Goal: Download file/media

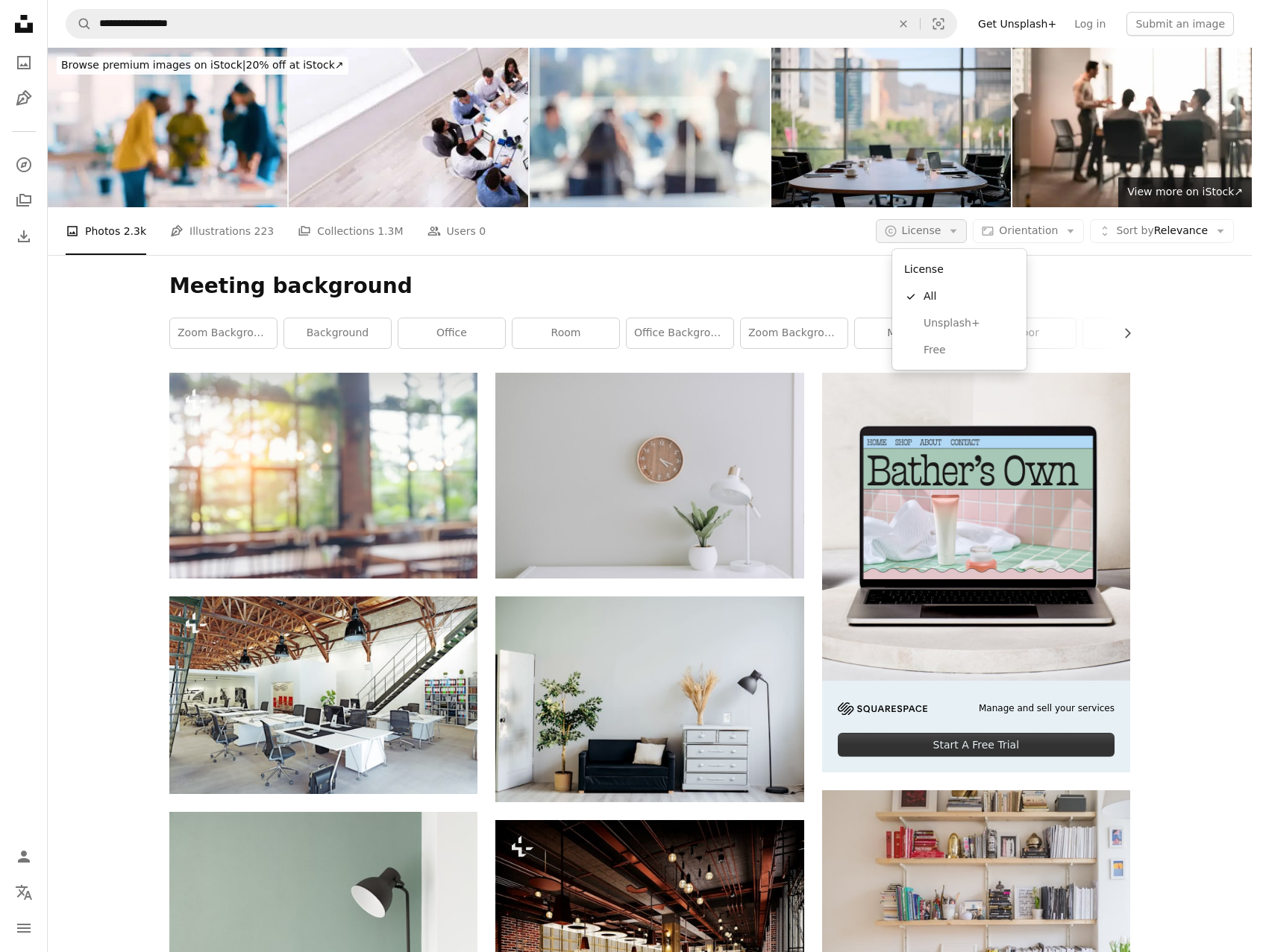
click at [967, 229] on button "A copyright icon © License Arrow down" at bounding box center [922, 231] width 92 height 24
click at [939, 350] on span "Free" at bounding box center [969, 351] width 91 height 15
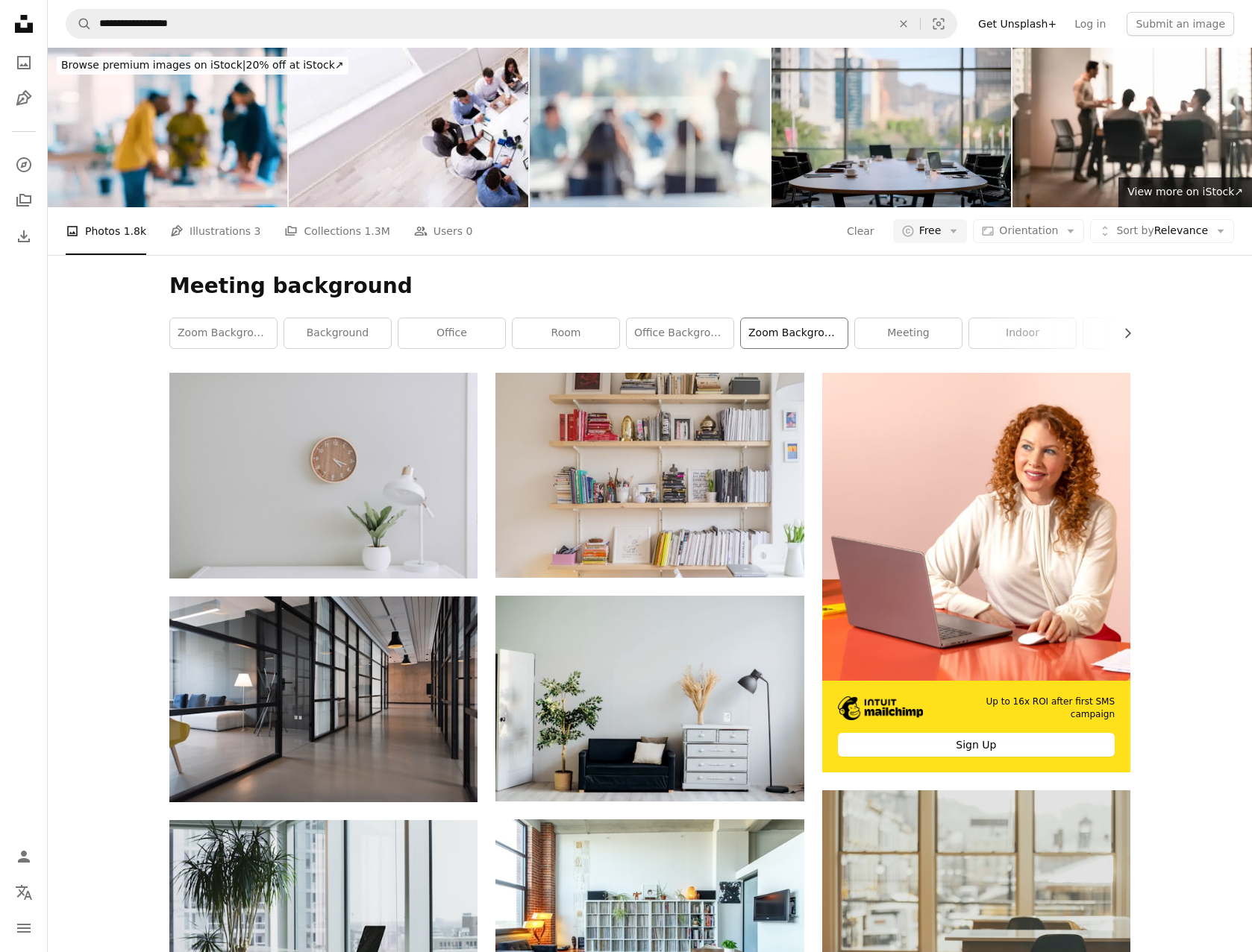
click at [809, 337] on link "zoom background office" at bounding box center [793, 333] width 106 height 30
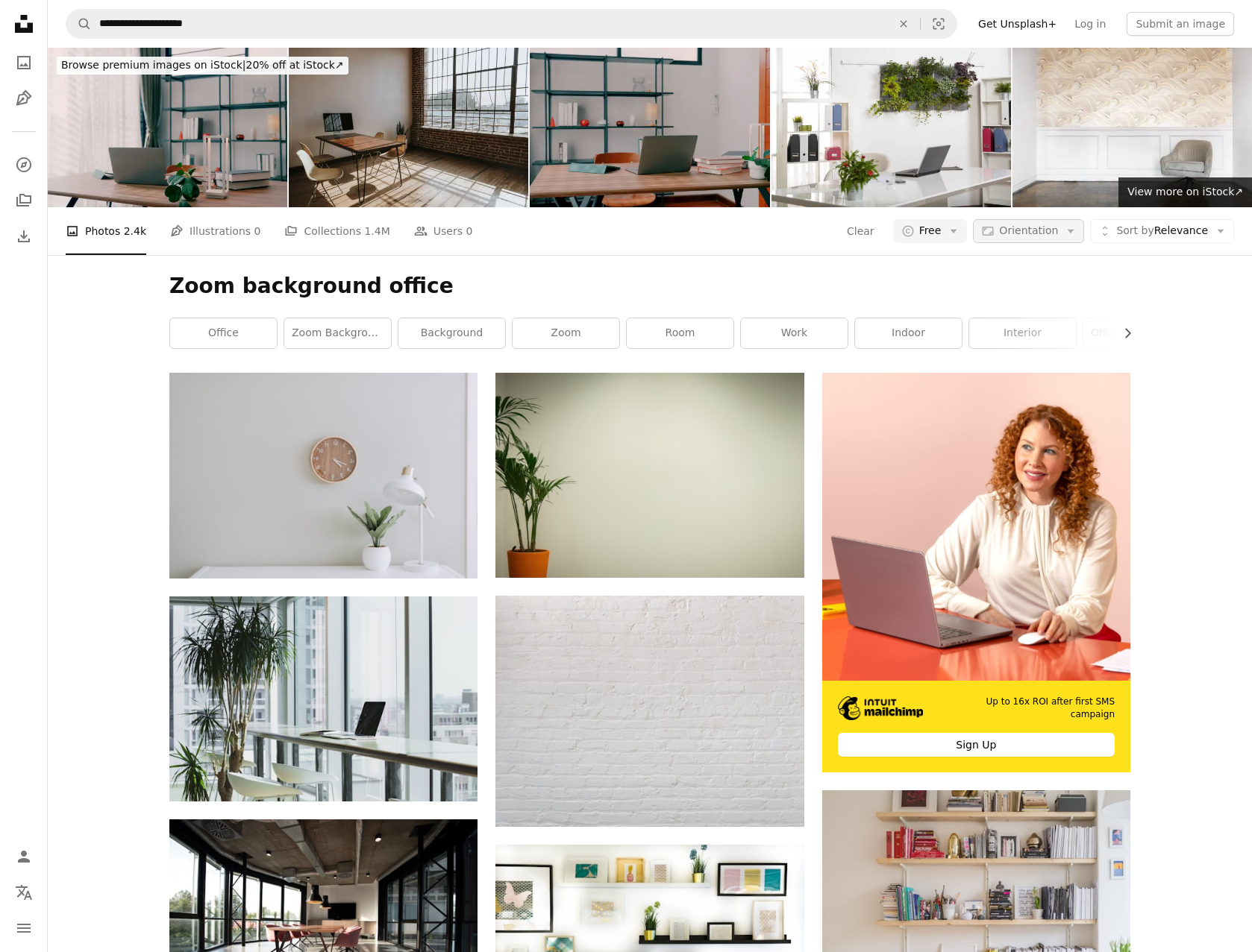
click at [1071, 231] on icon "Arrow down" at bounding box center [1070, 231] width 13 height 13
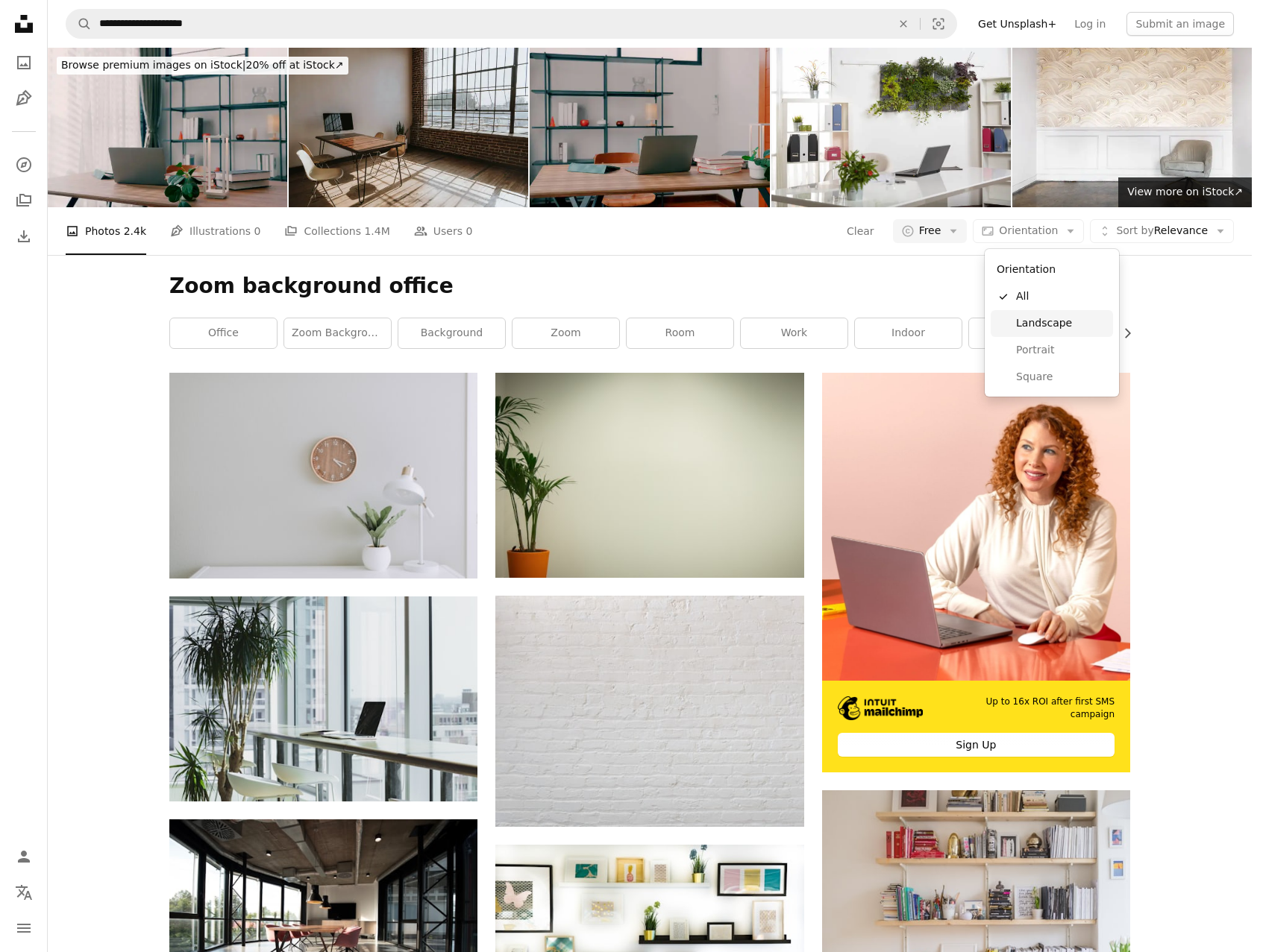
click at [1040, 317] on span "Landscape" at bounding box center [1061, 324] width 91 height 15
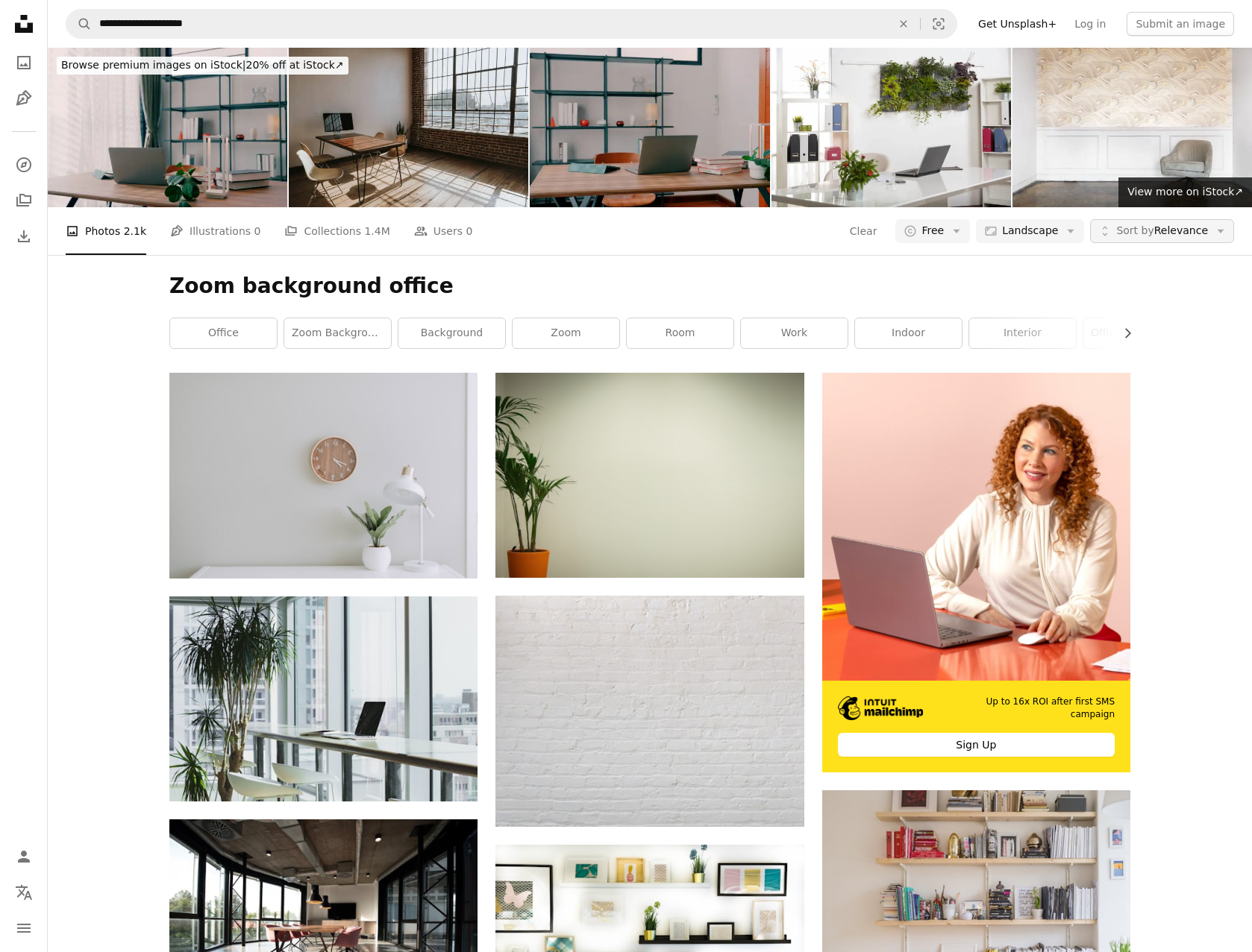
click at [1187, 225] on span "Sort by Relevance" at bounding box center [1162, 231] width 92 height 15
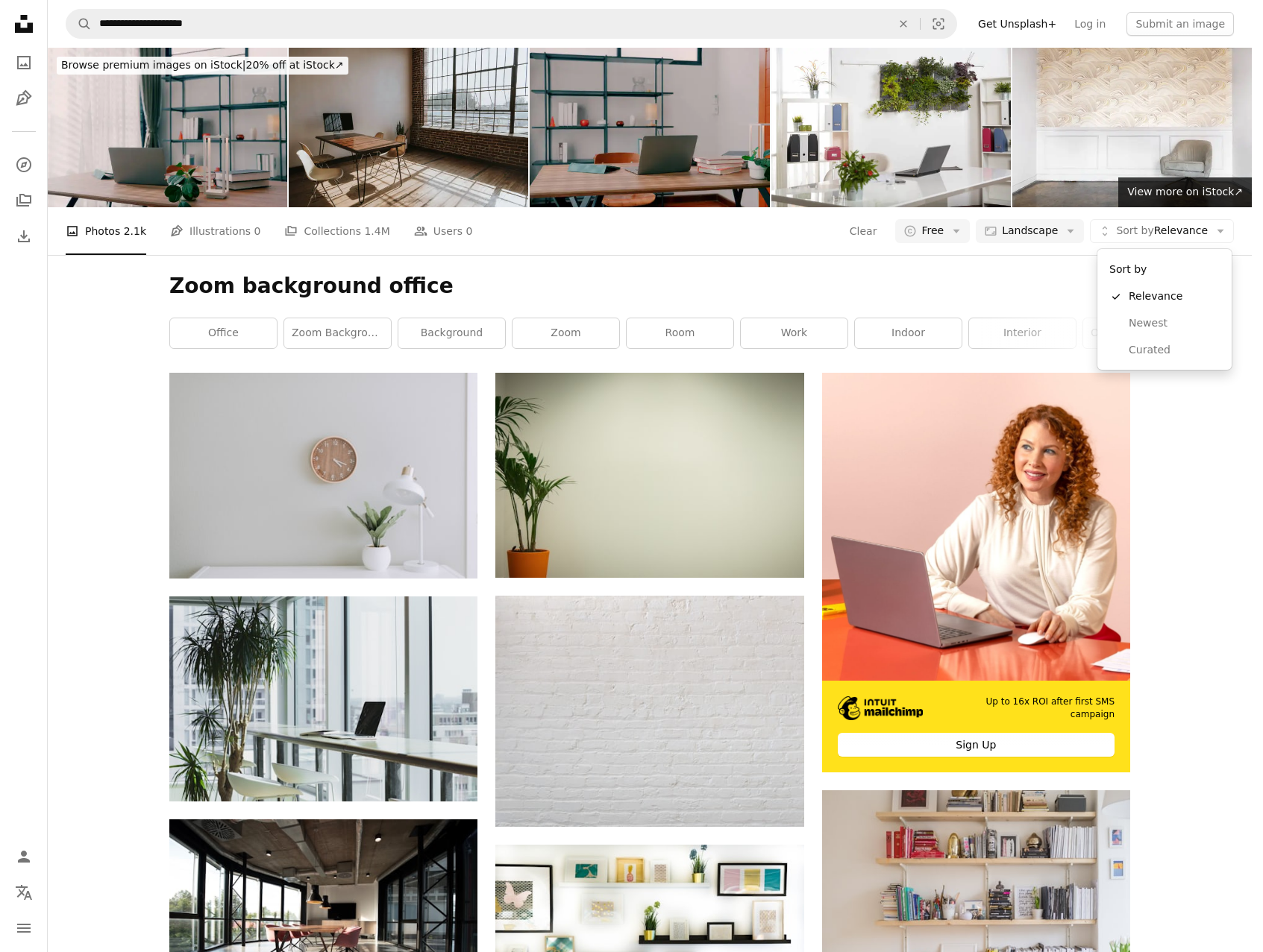
click at [1178, 433] on body "**********" at bounding box center [626, 476] width 1252 height 952
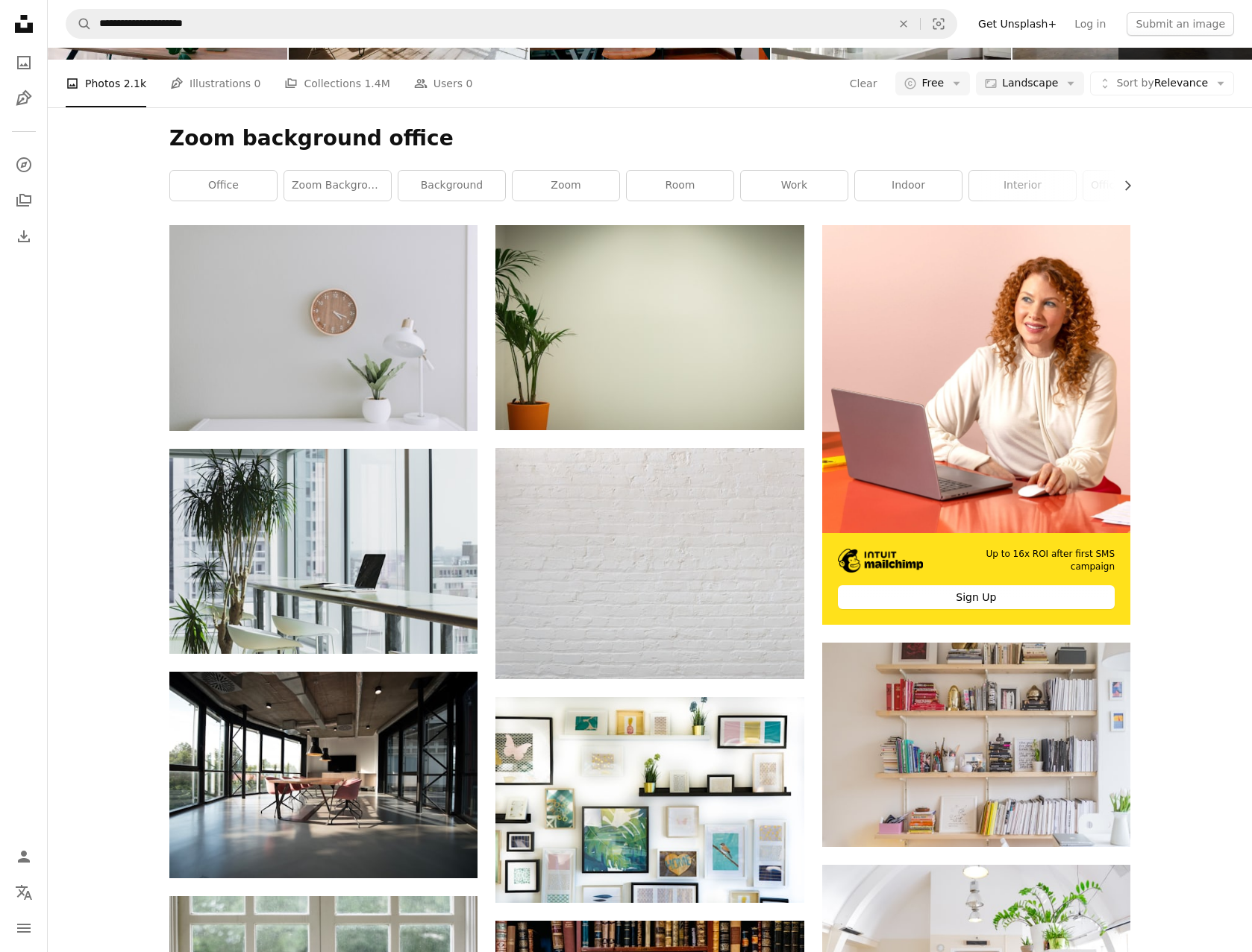
scroll to position [149, 0]
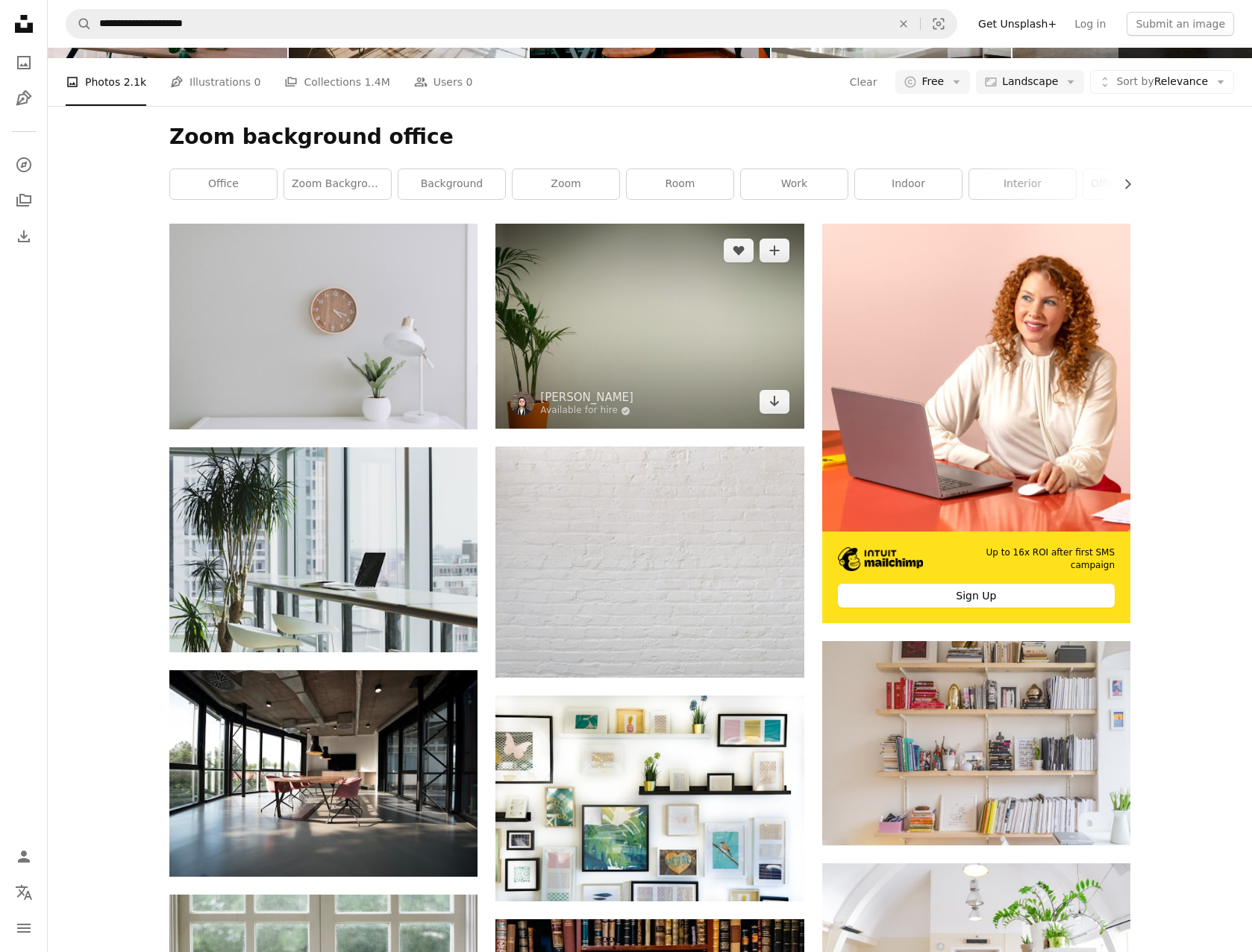
click at [665, 319] on img at bounding box center [649, 326] width 308 height 205
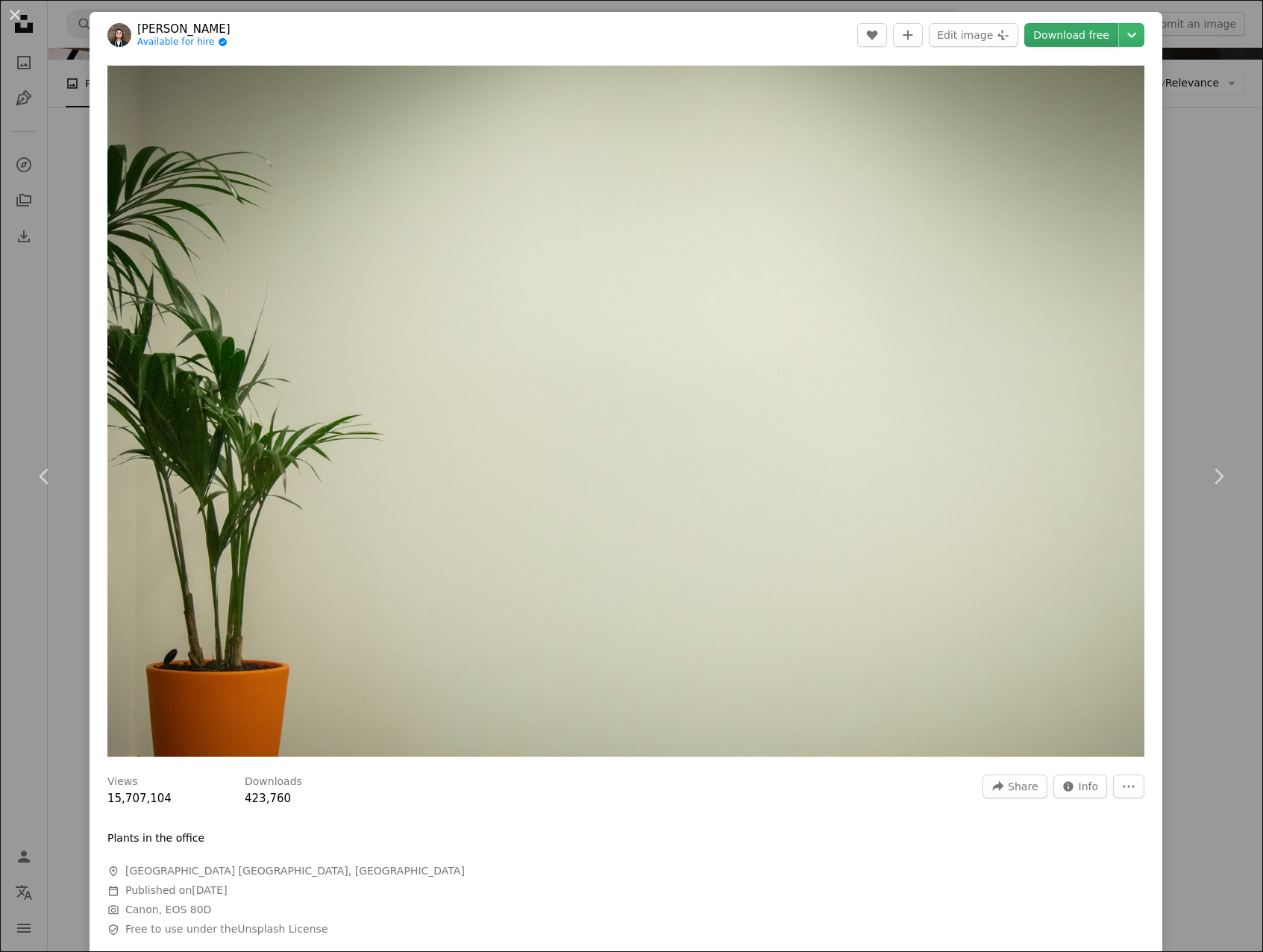
click at [1077, 35] on link "Download free" at bounding box center [1071, 35] width 94 height 24
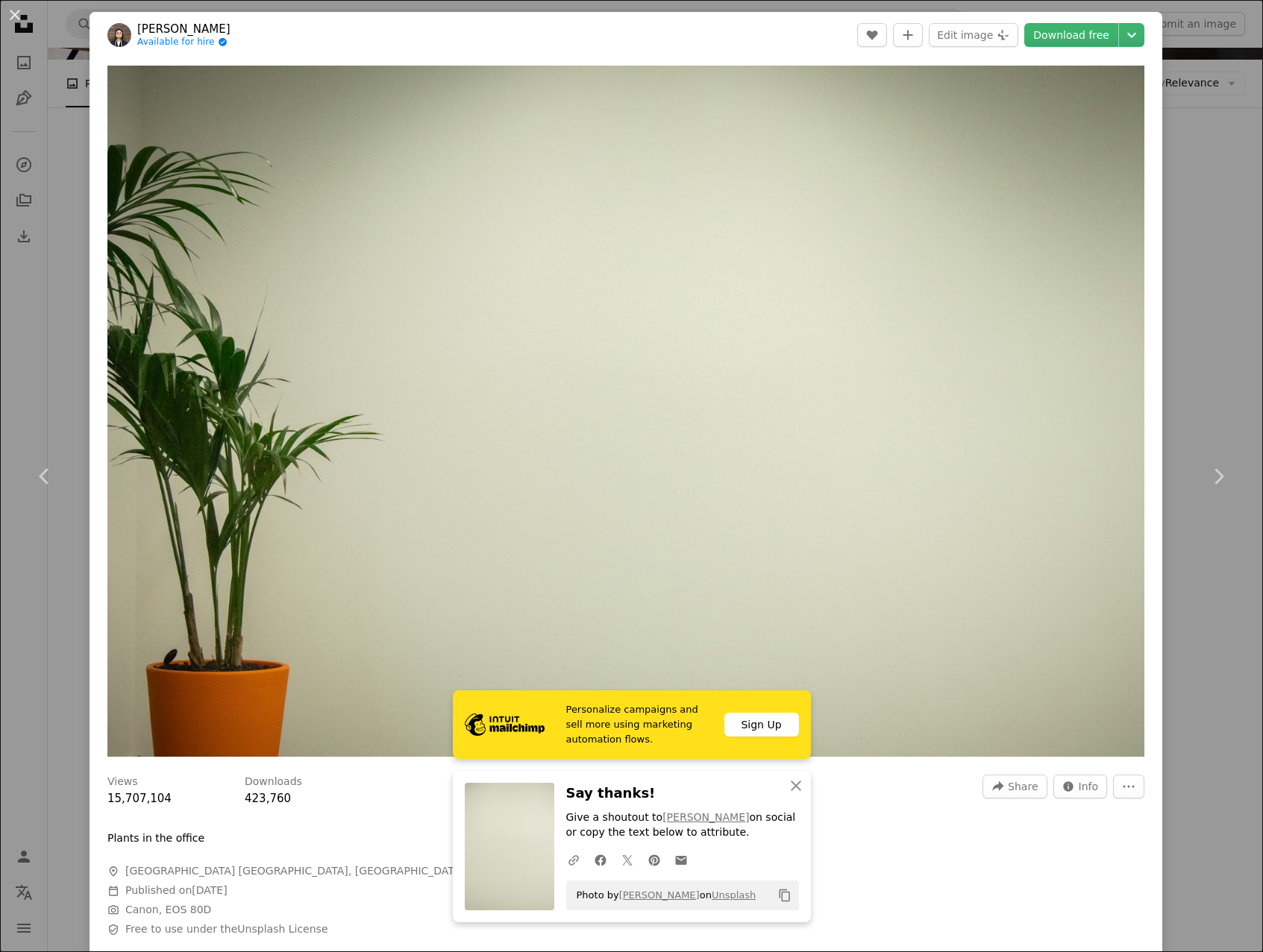
click at [54, 311] on div "An X shape Chevron left Chevron right Personalize campaigns and sell more using…" at bounding box center [632, 476] width 1263 height 952
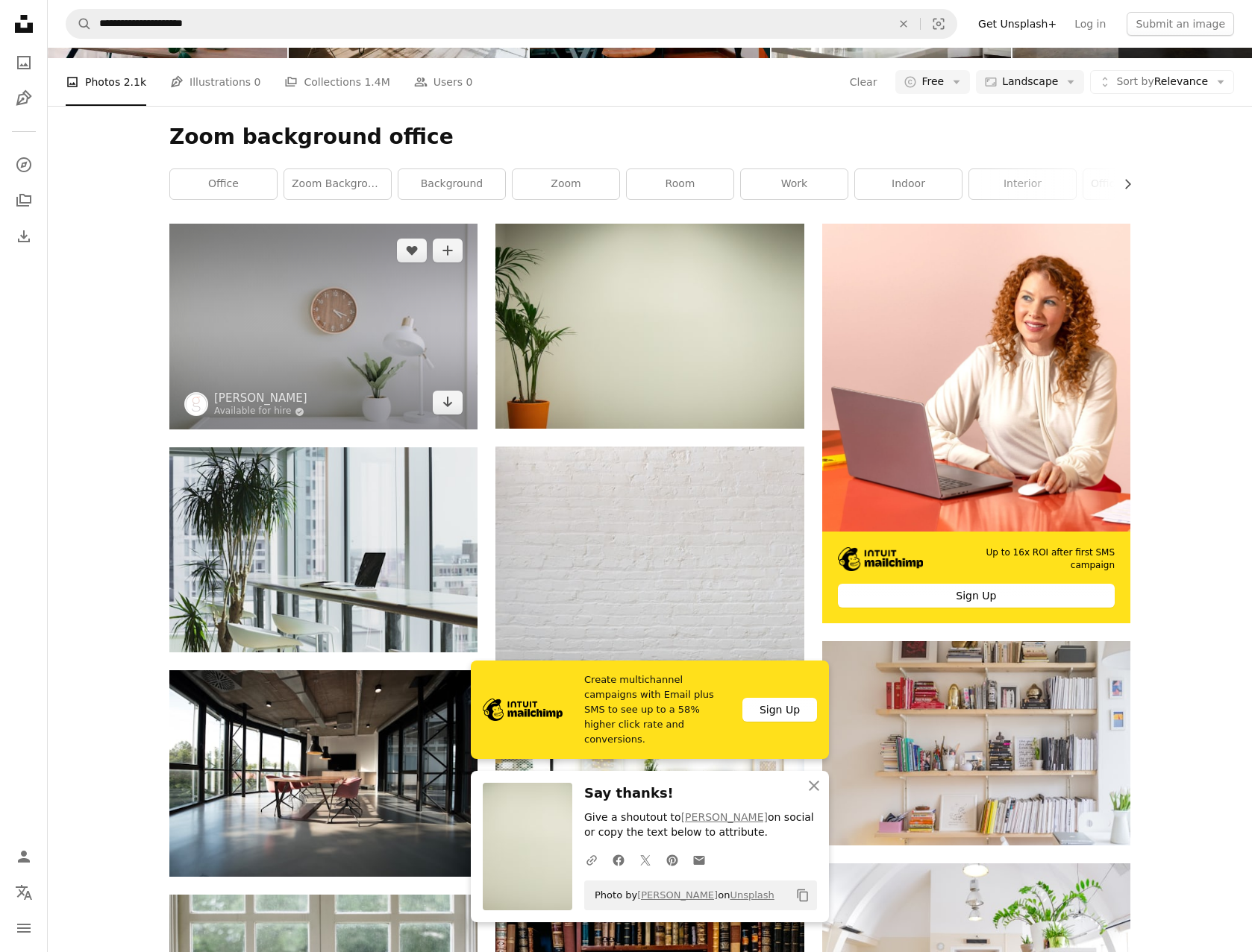
click at [262, 289] on img at bounding box center [323, 327] width 308 height 206
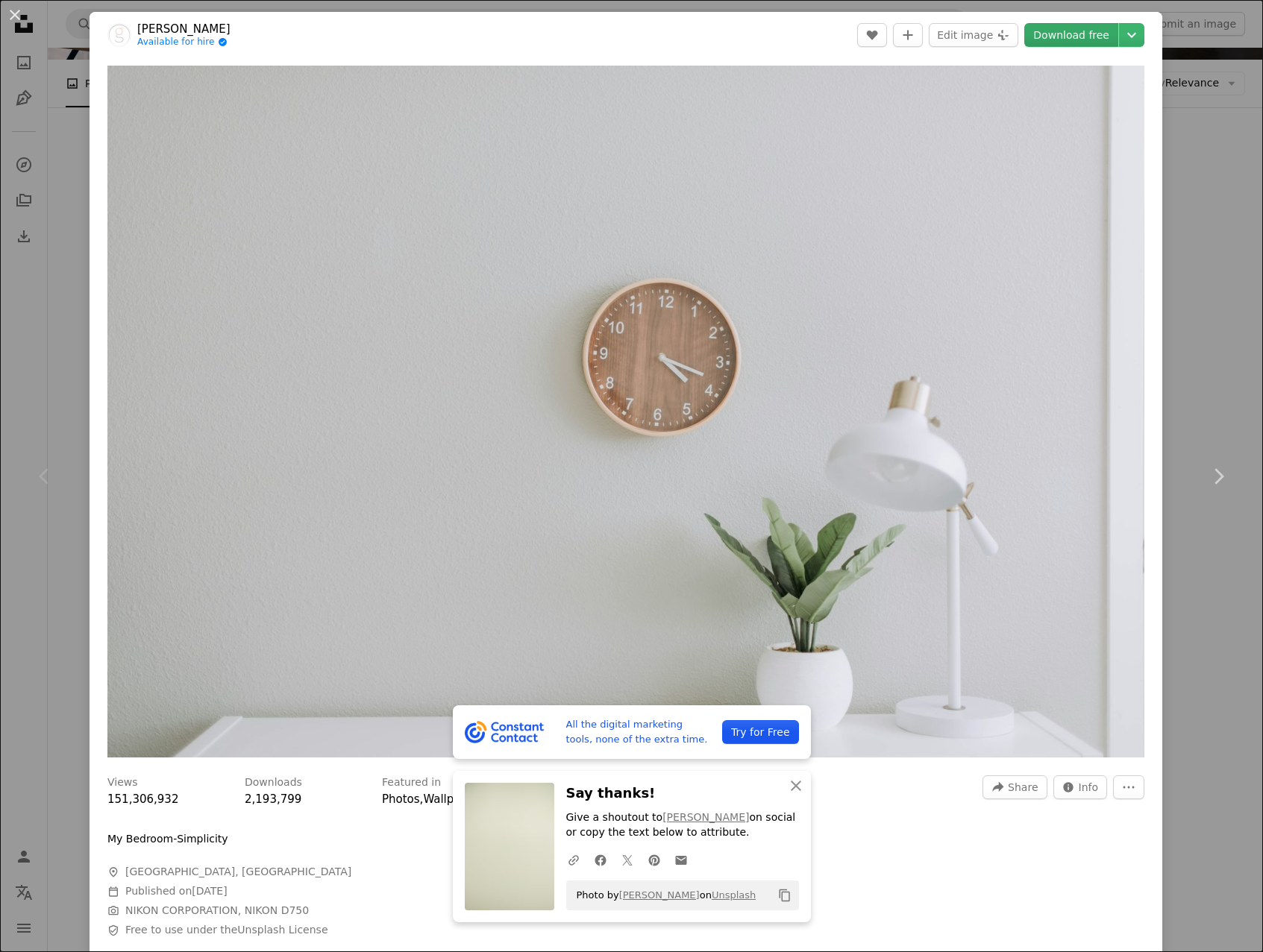
click at [1054, 32] on link "Download free" at bounding box center [1071, 35] width 94 height 24
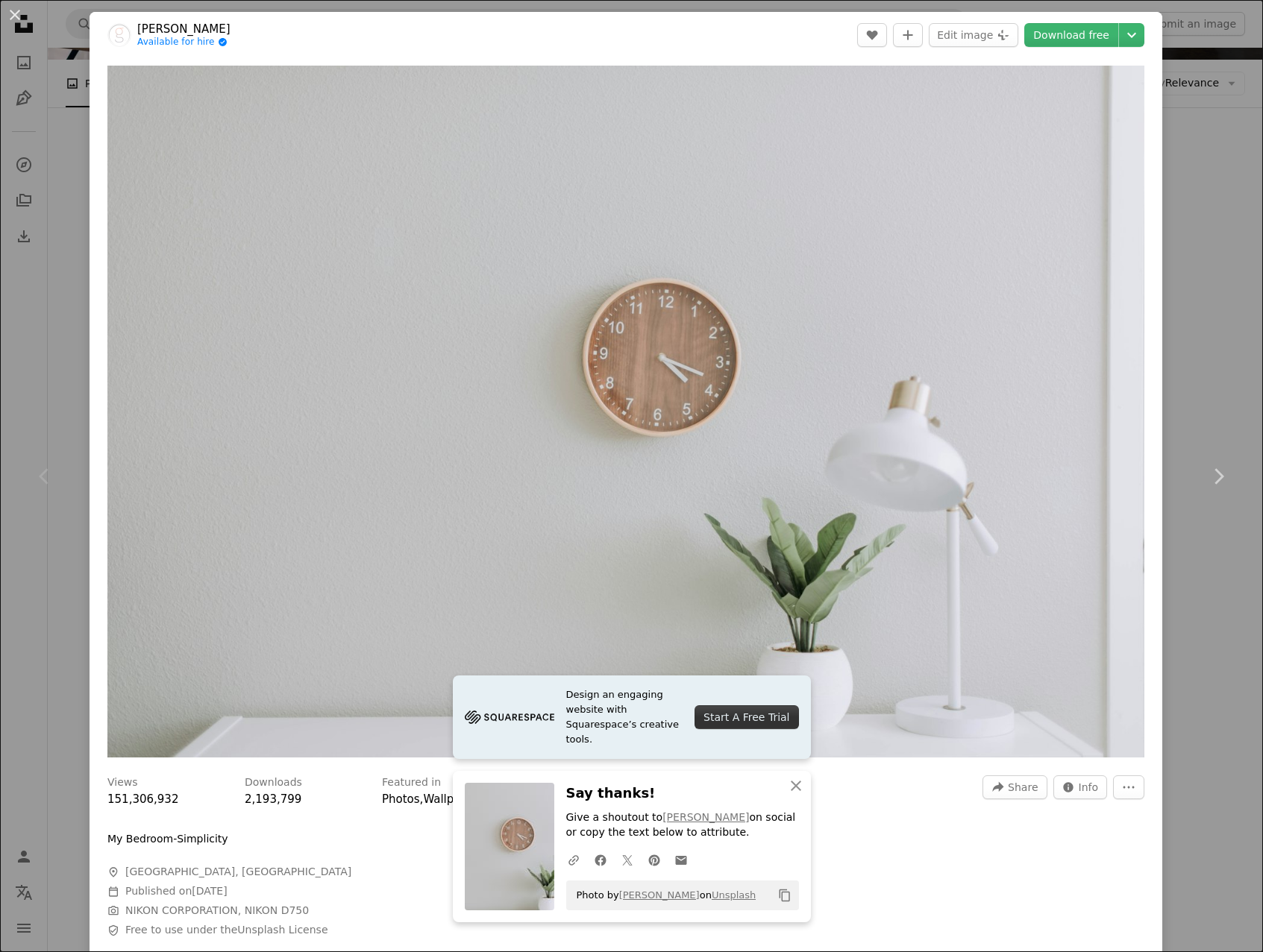
click at [21, 510] on div "Chevron left" at bounding box center [44, 476] width 90 height 143
click at [72, 537] on div "Chevron left" at bounding box center [44, 476] width 90 height 143
click at [75, 242] on div "An X shape Chevron left Chevron right Design an engaging website with Squarespa…" at bounding box center [632, 476] width 1263 height 952
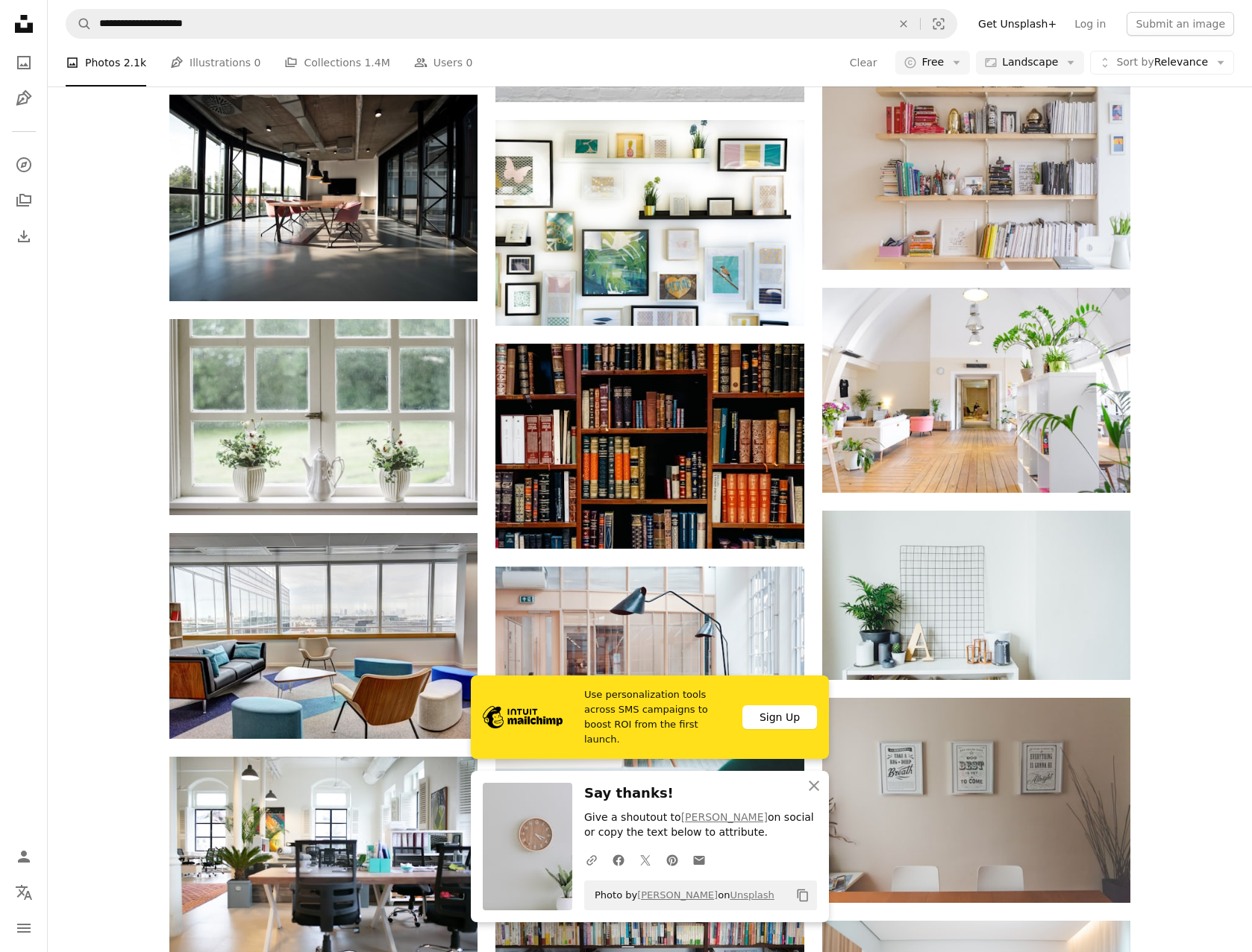
scroll to position [746, 0]
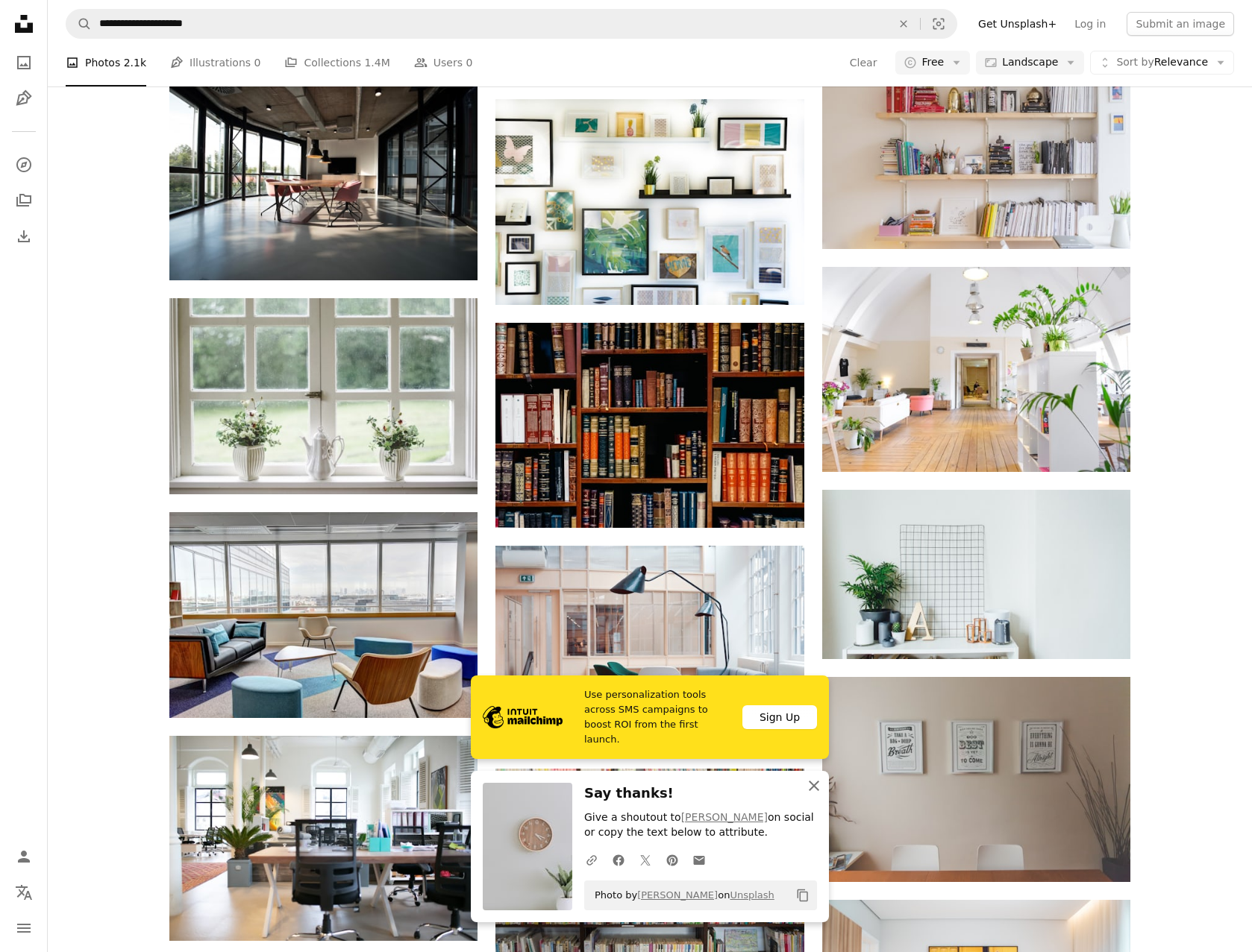
click at [813, 786] on icon "button" at bounding box center [814, 786] width 10 height 10
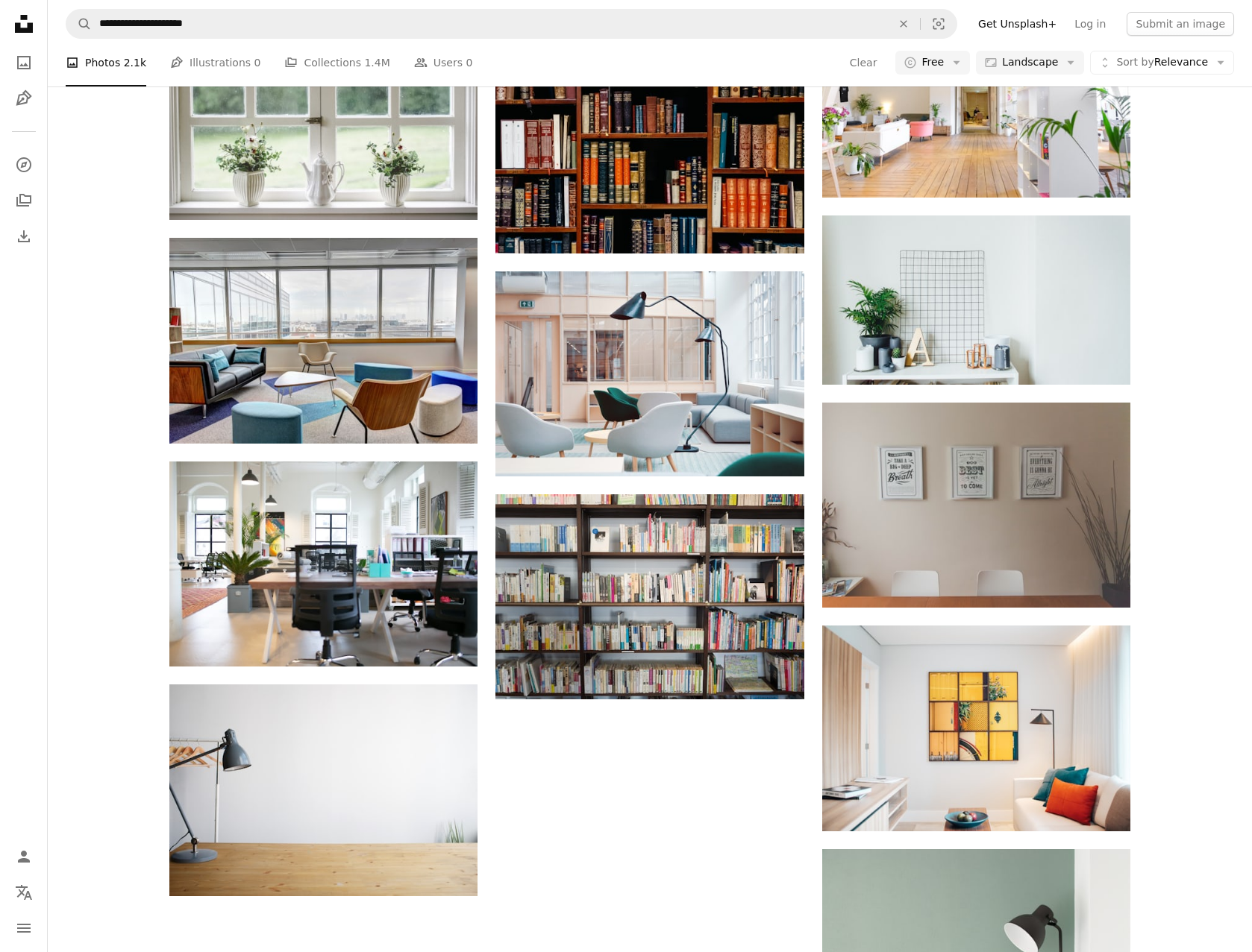
scroll to position [1044, 0]
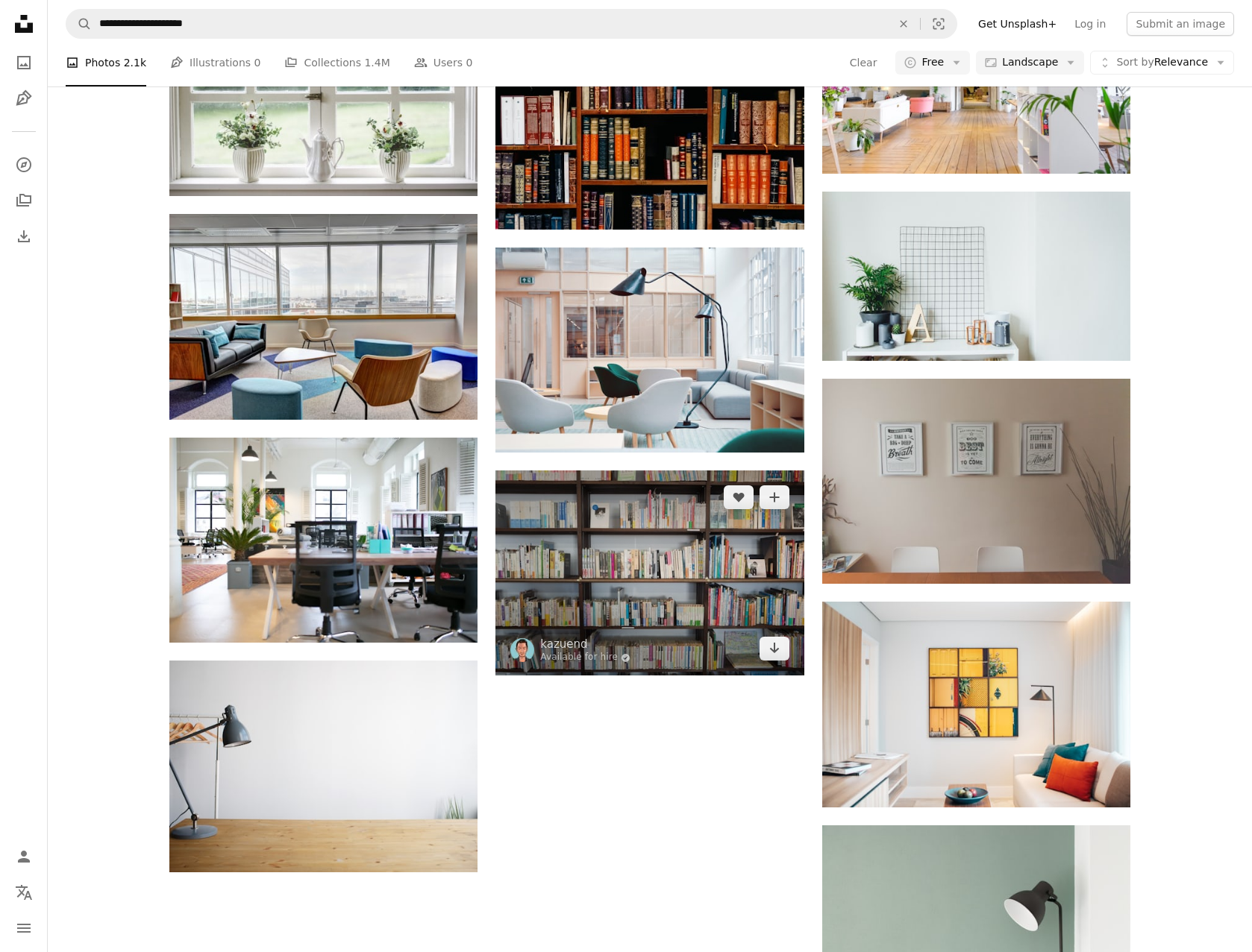
click at [675, 569] on img at bounding box center [649, 573] width 308 height 205
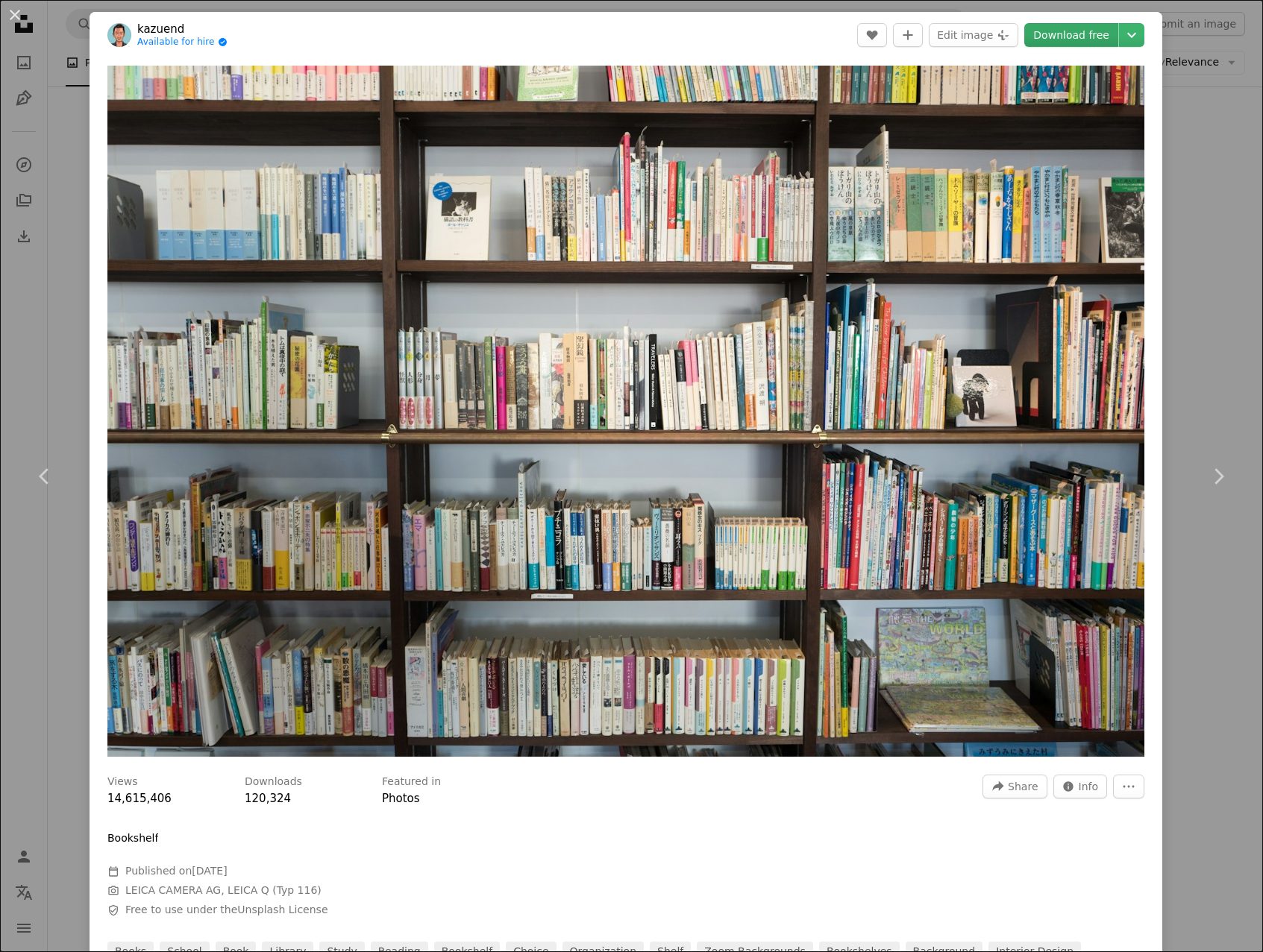
click at [1075, 43] on link "Download free" at bounding box center [1071, 35] width 94 height 24
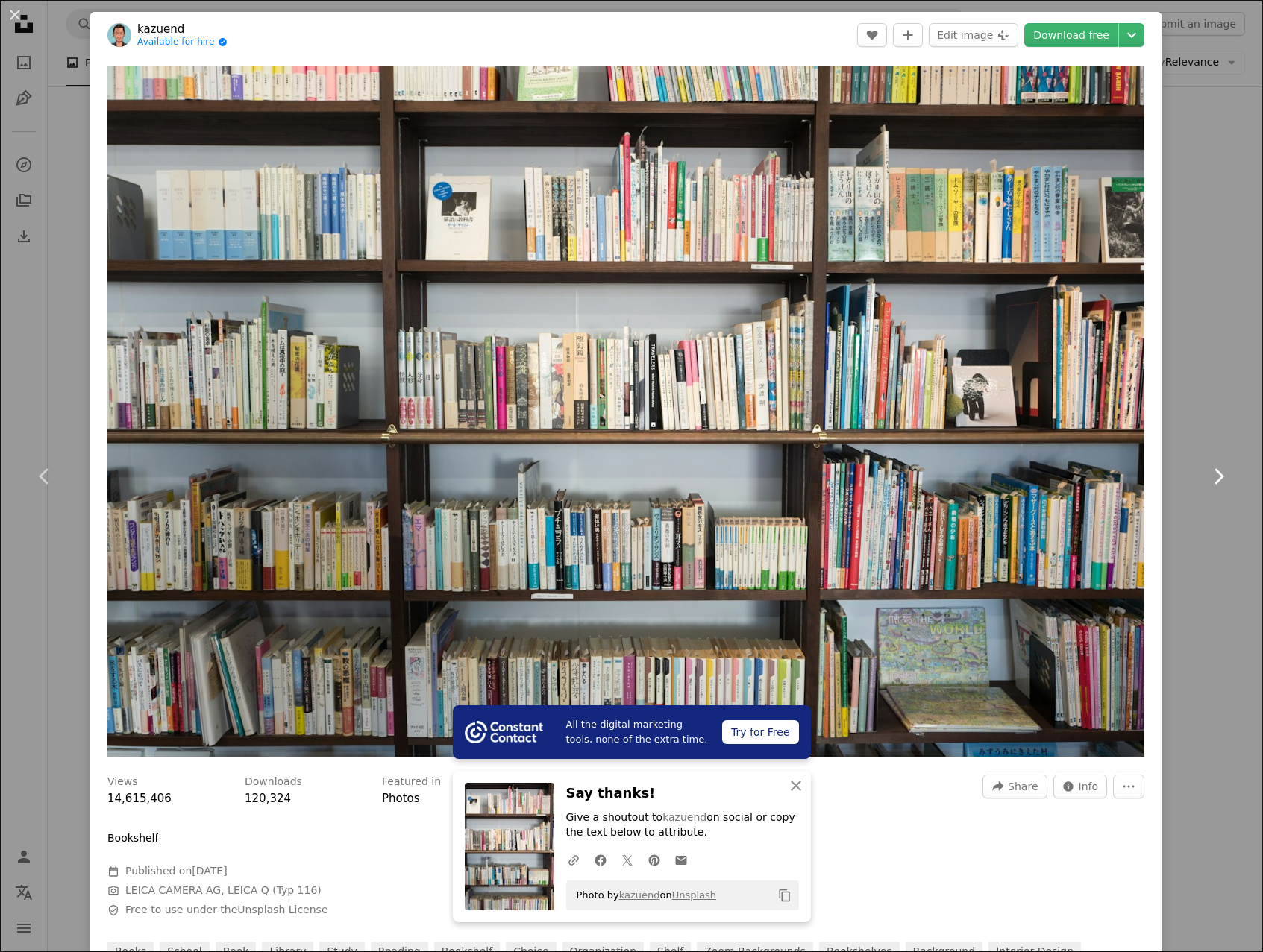
click at [1194, 491] on link "Chevron right" at bounding box center [1218, 476] width 90 height 143
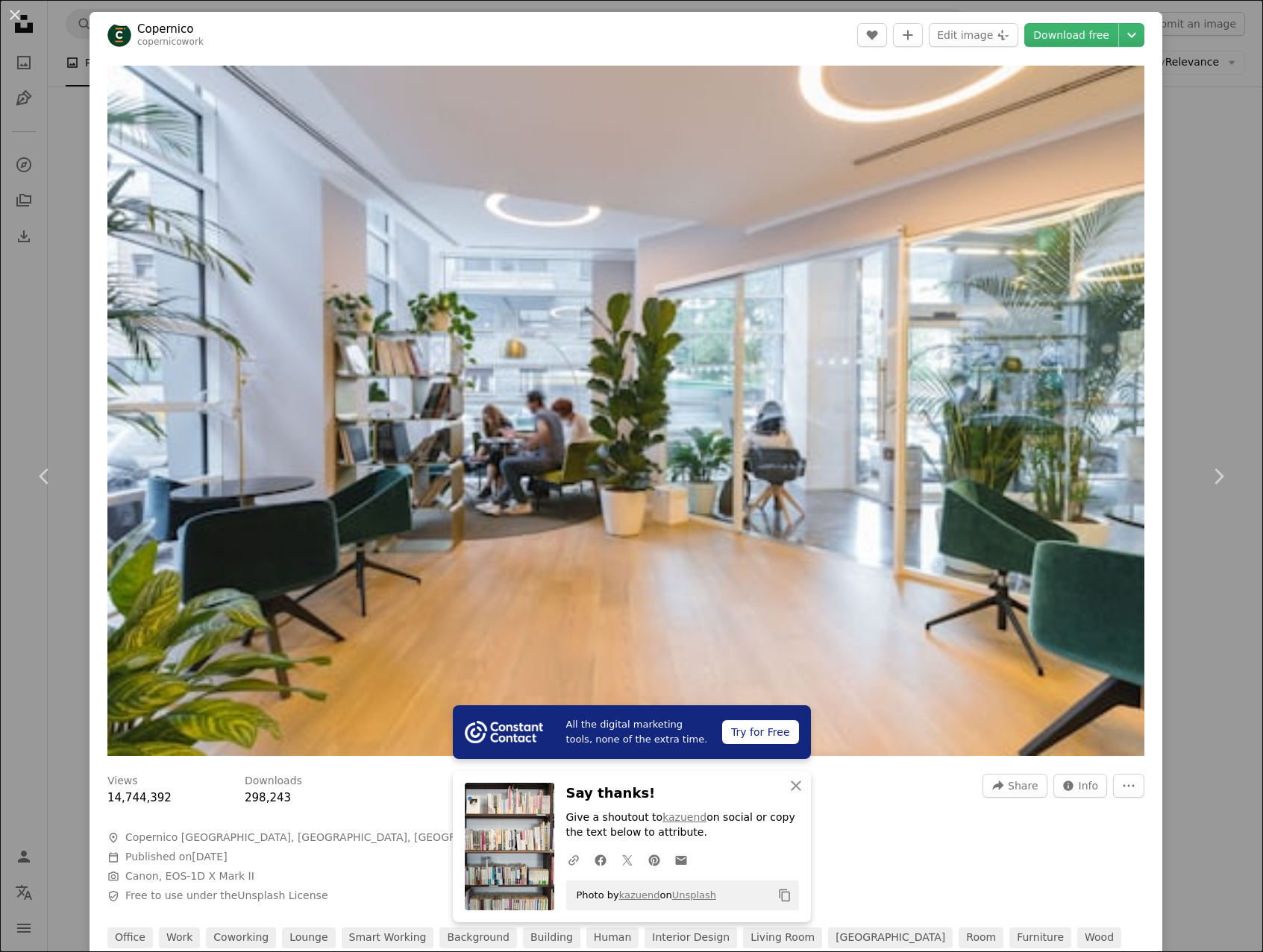
click at [1187, 592] on div "An X shape Chevron left Chevron right All the digital marketing tools, none of …" at bounding box center [632, 476] width 1263 height 952
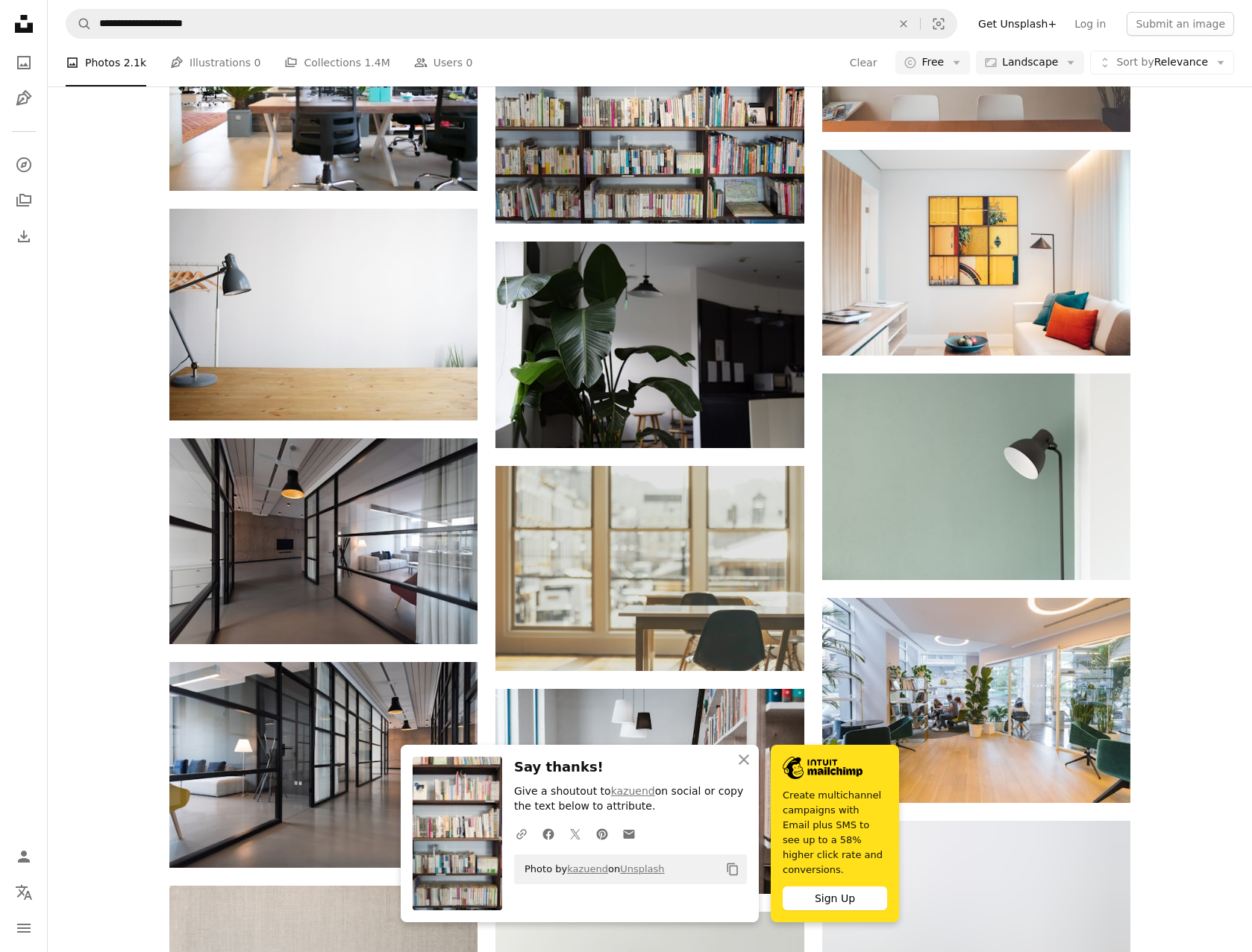
scroll to position [1641, 0]
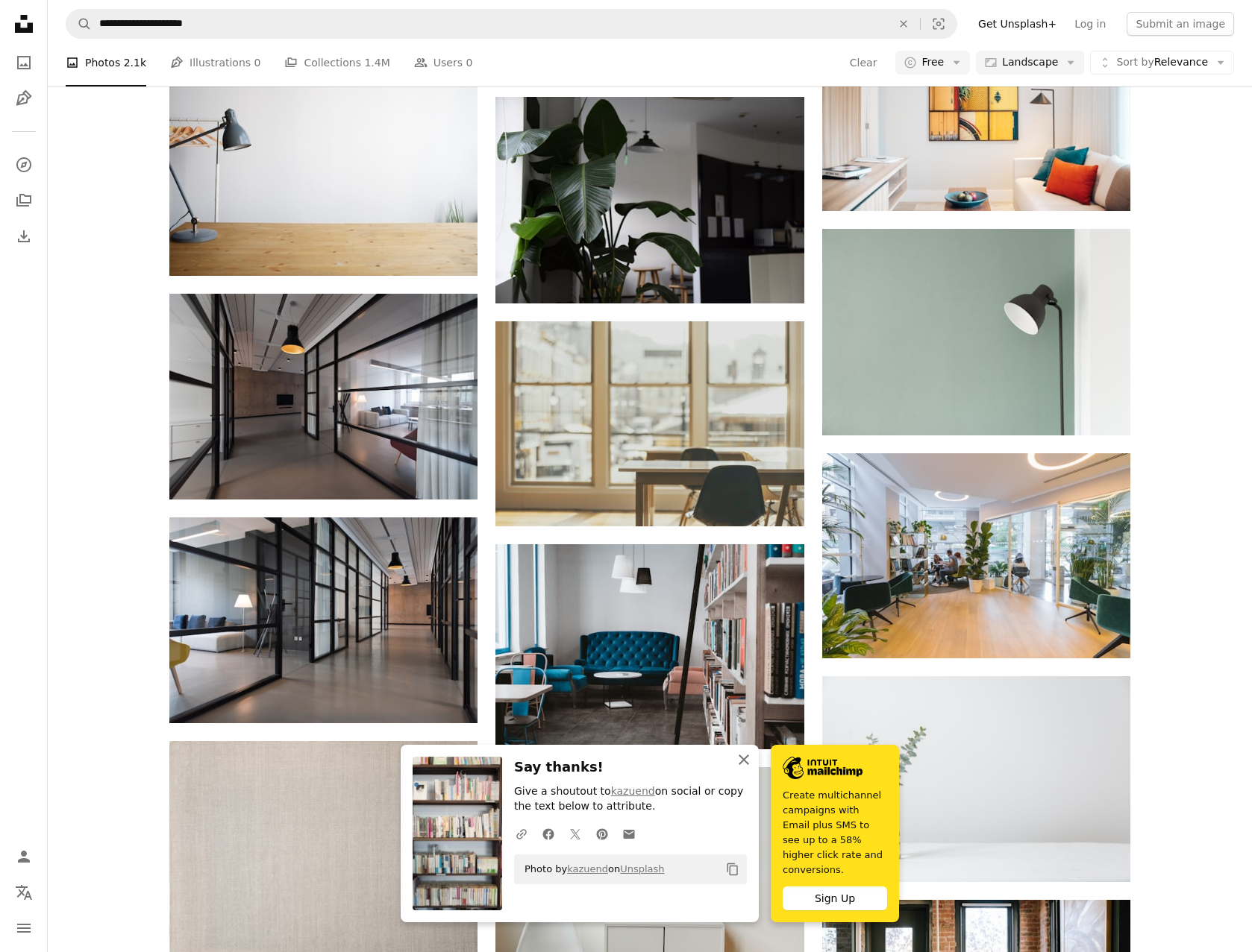
click at [736, 769] on icon "An X shape" at bounding box center [743, 759] width 18 height 18
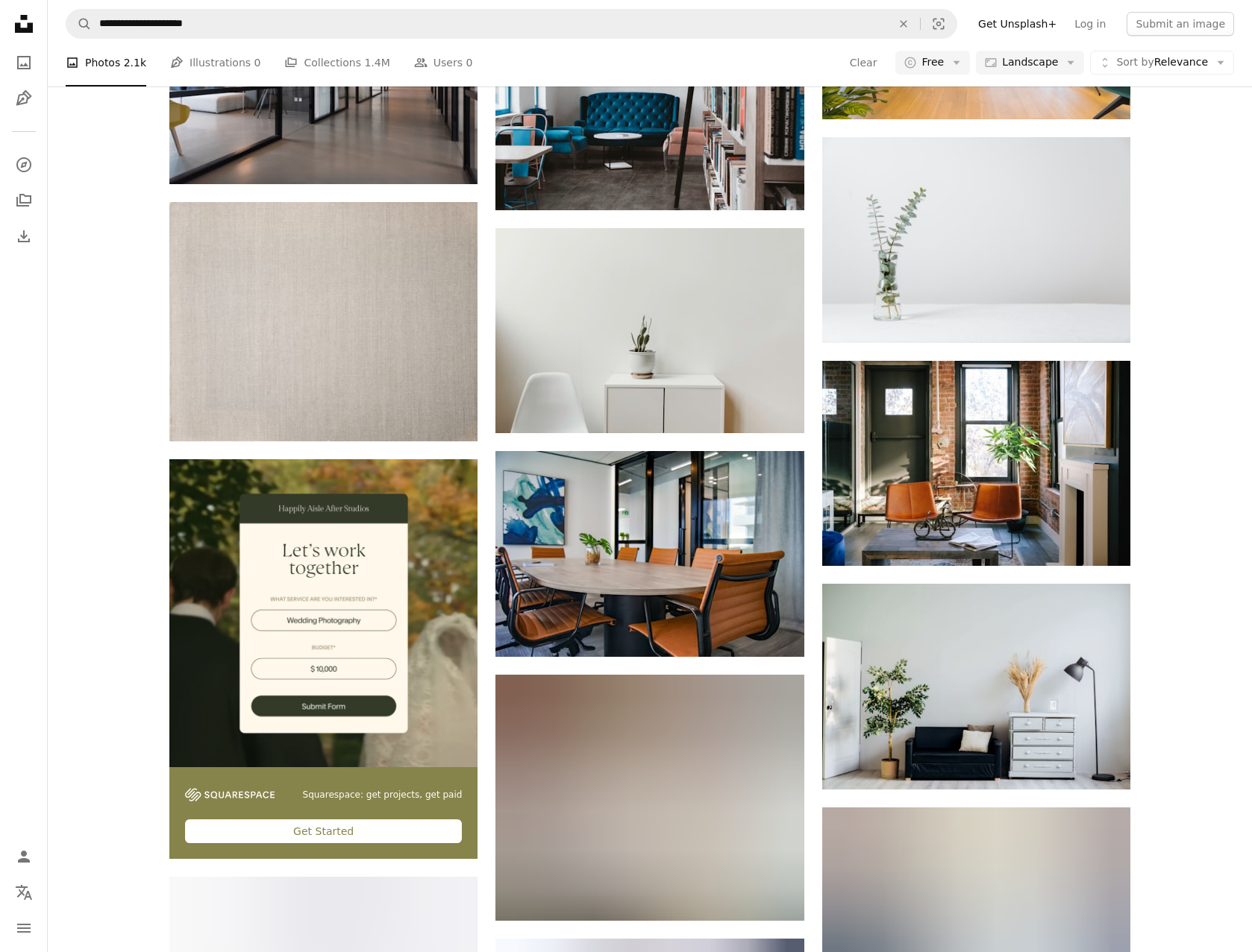
scroll to position [2237, 0]
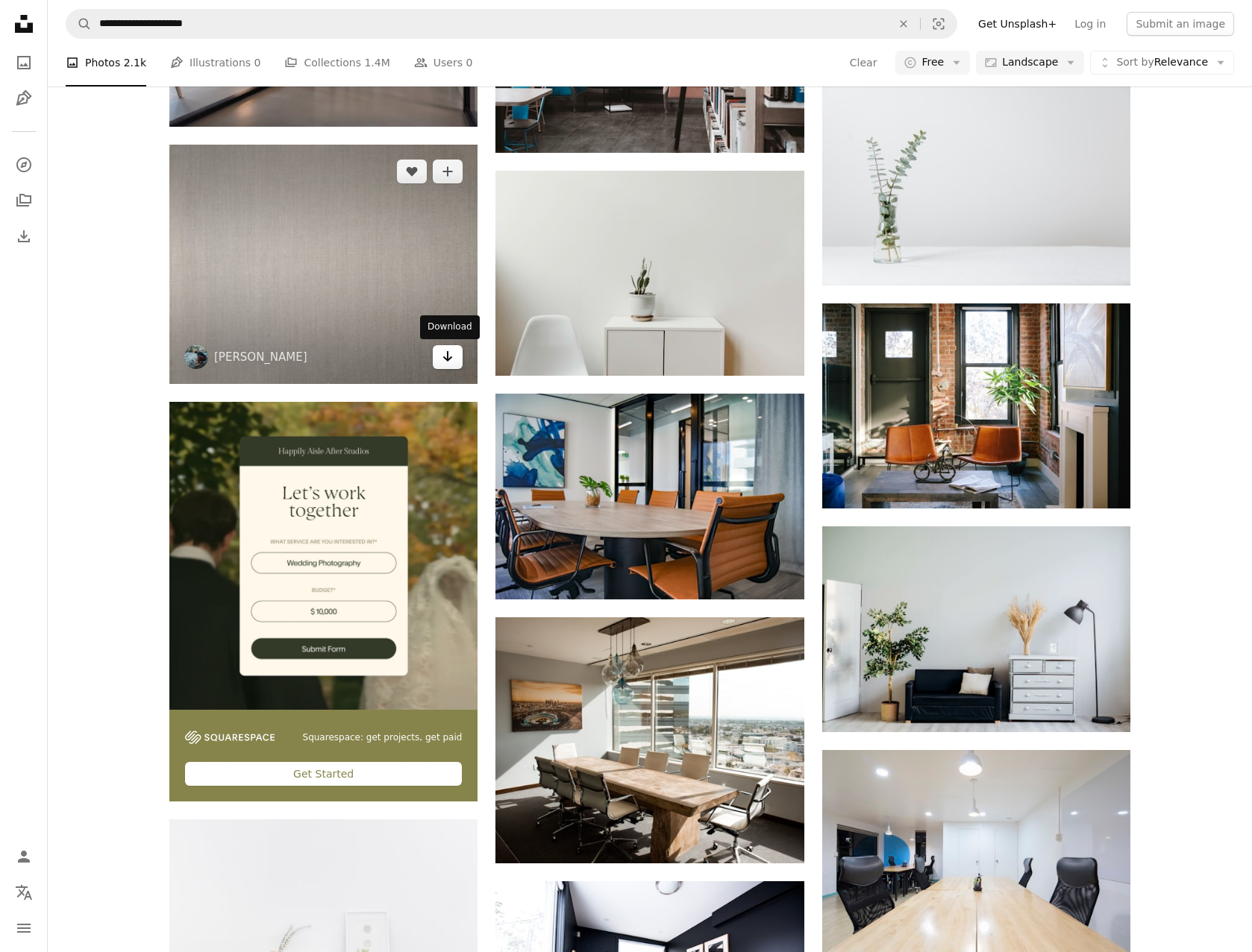
click at [451, 362] on icon "Arrow pointing down" at bounding box center [447, 356] width 12 height 18
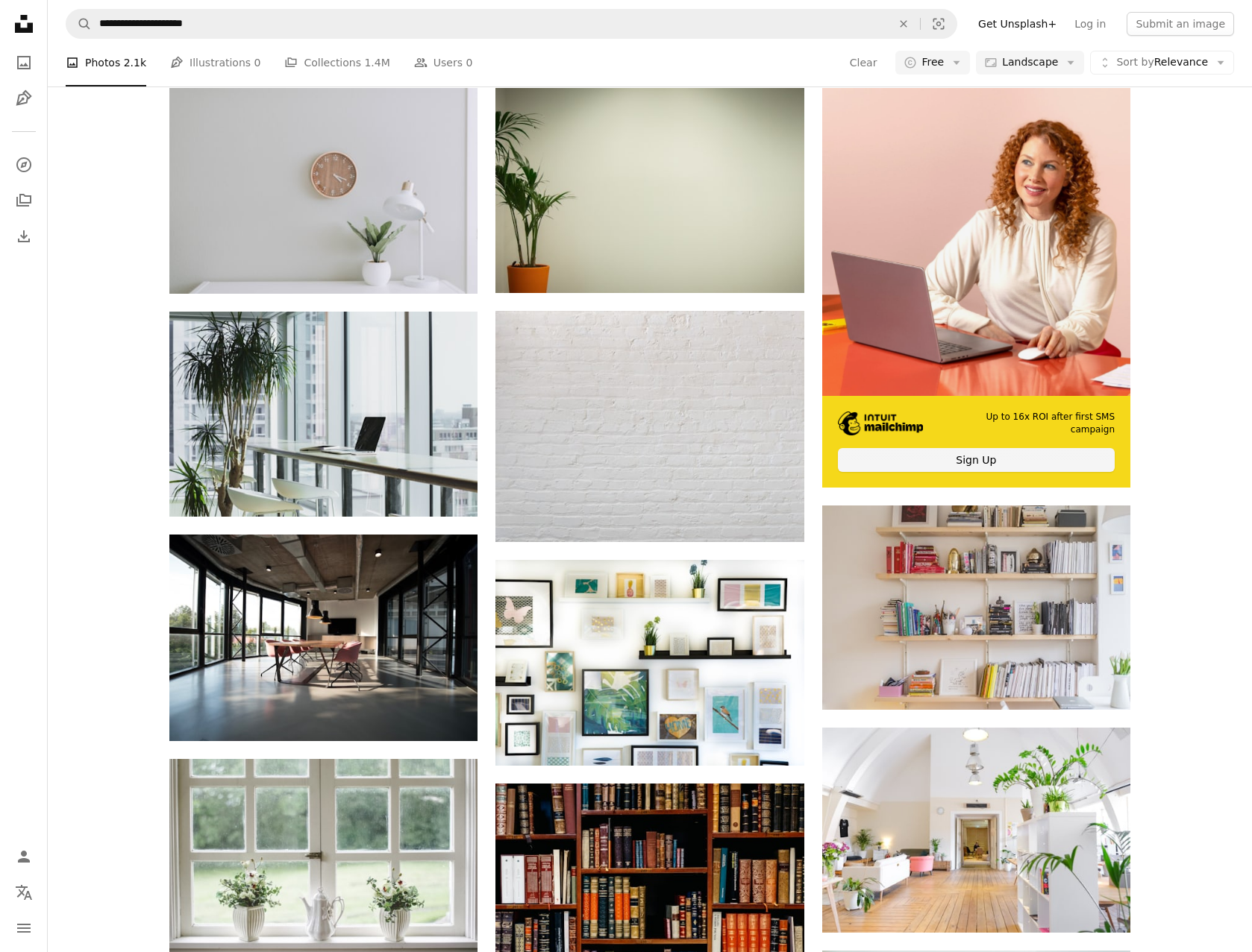
scroll to position [0, 0]
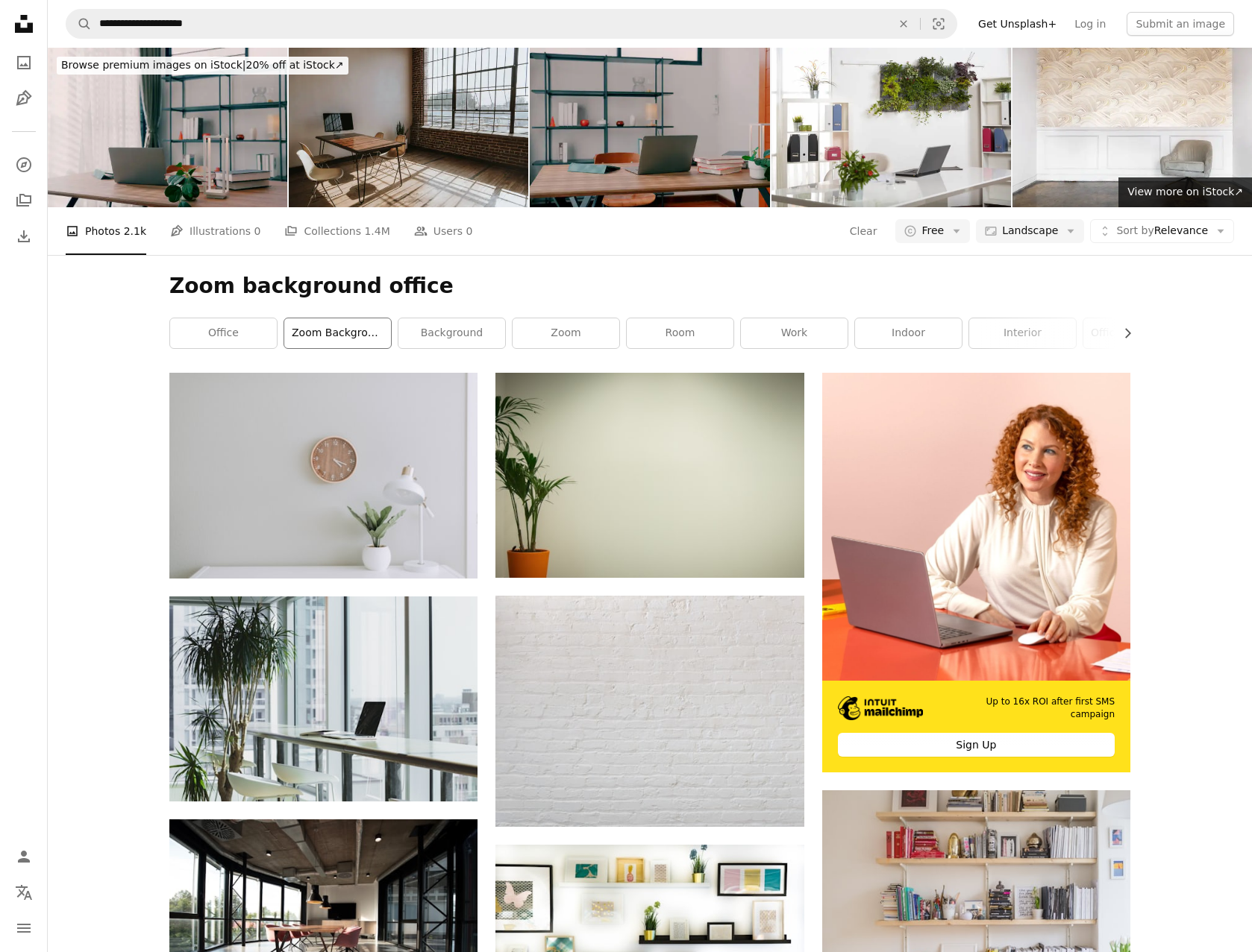
click at [355, 337] on link "zoom background" at bounding box center [337, 333] width 106 height 30
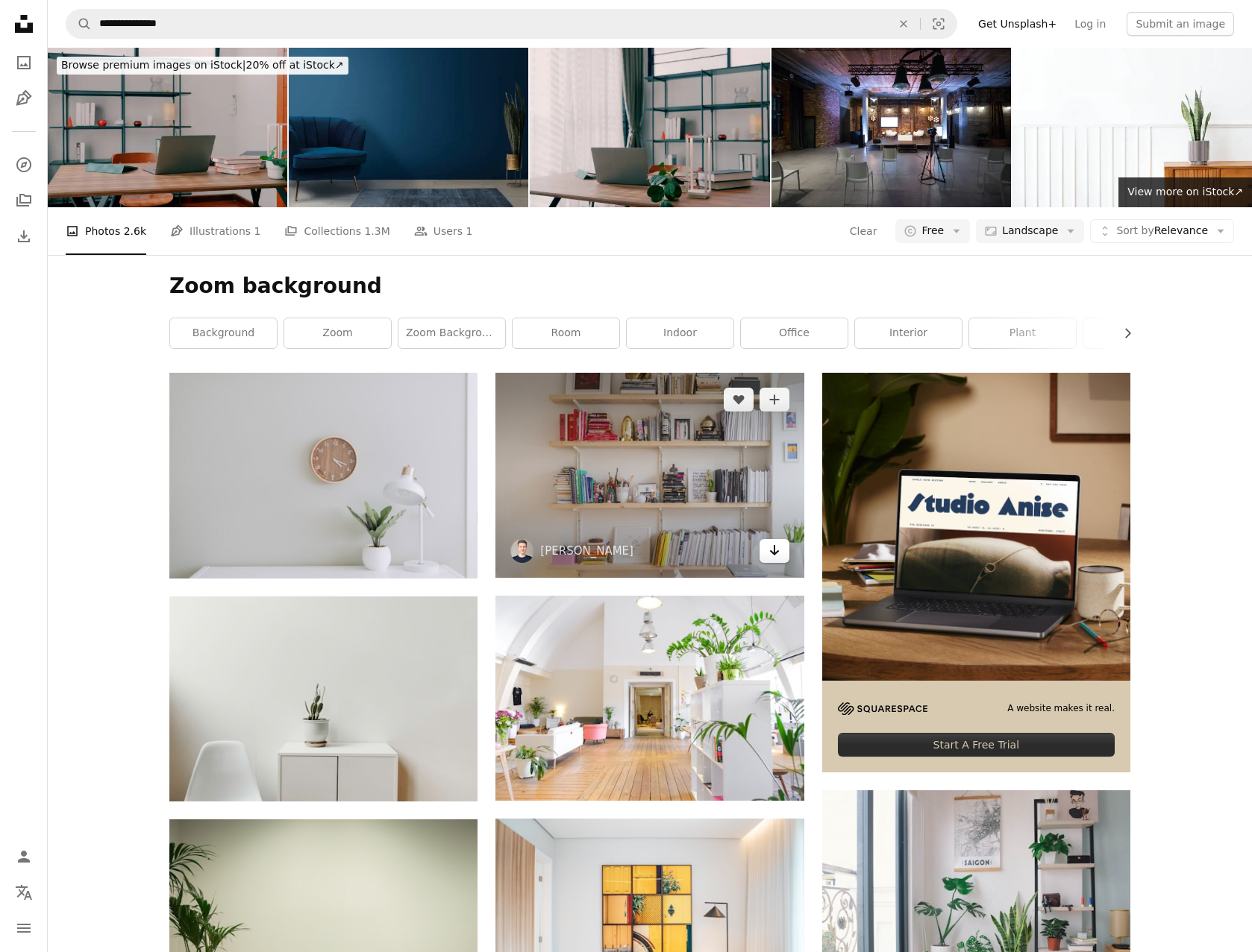
click at [773, 557] on icon "Arrow pointing down" at bounding box center [774, 550] width 12 height 18
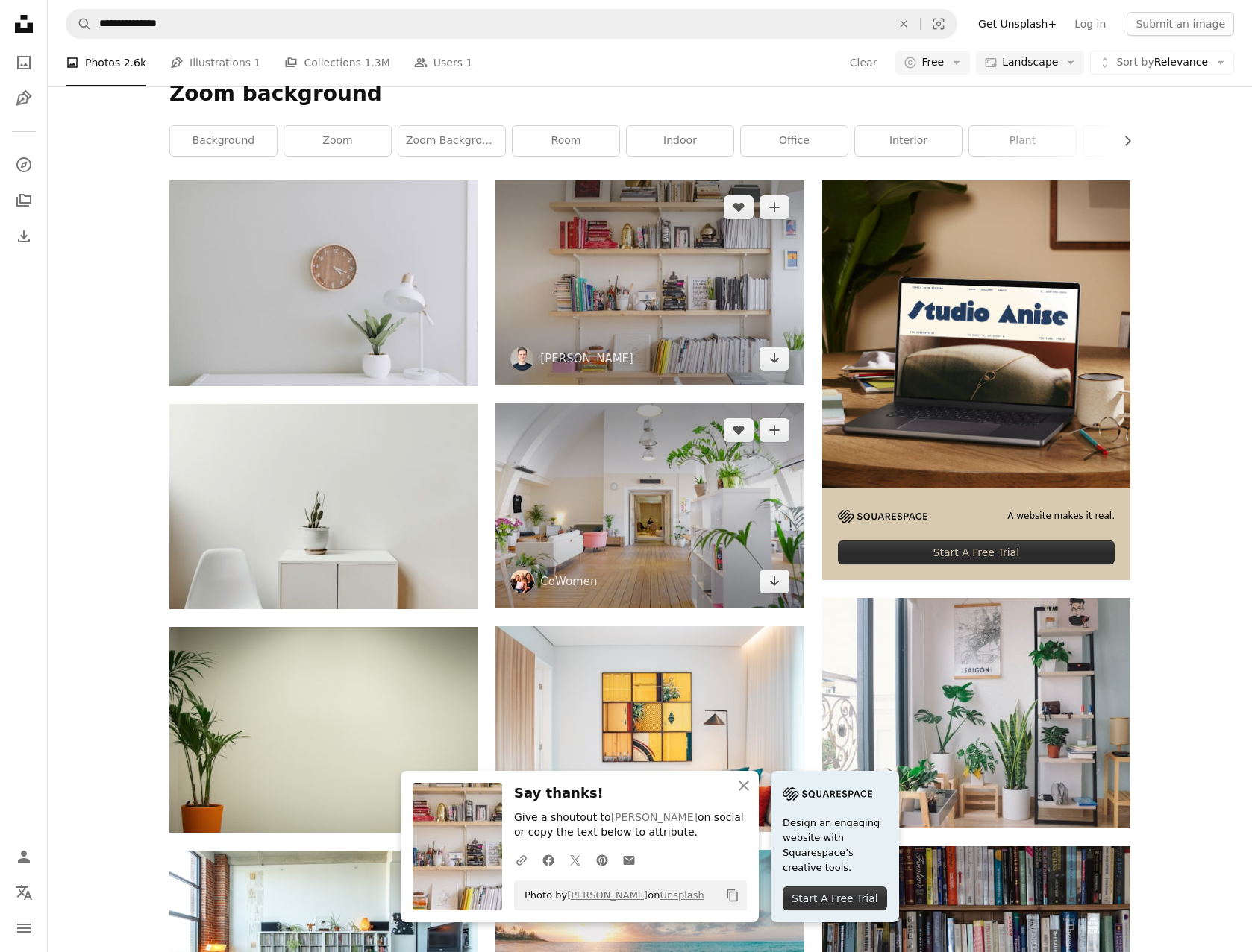
scroll to position [224, 0]
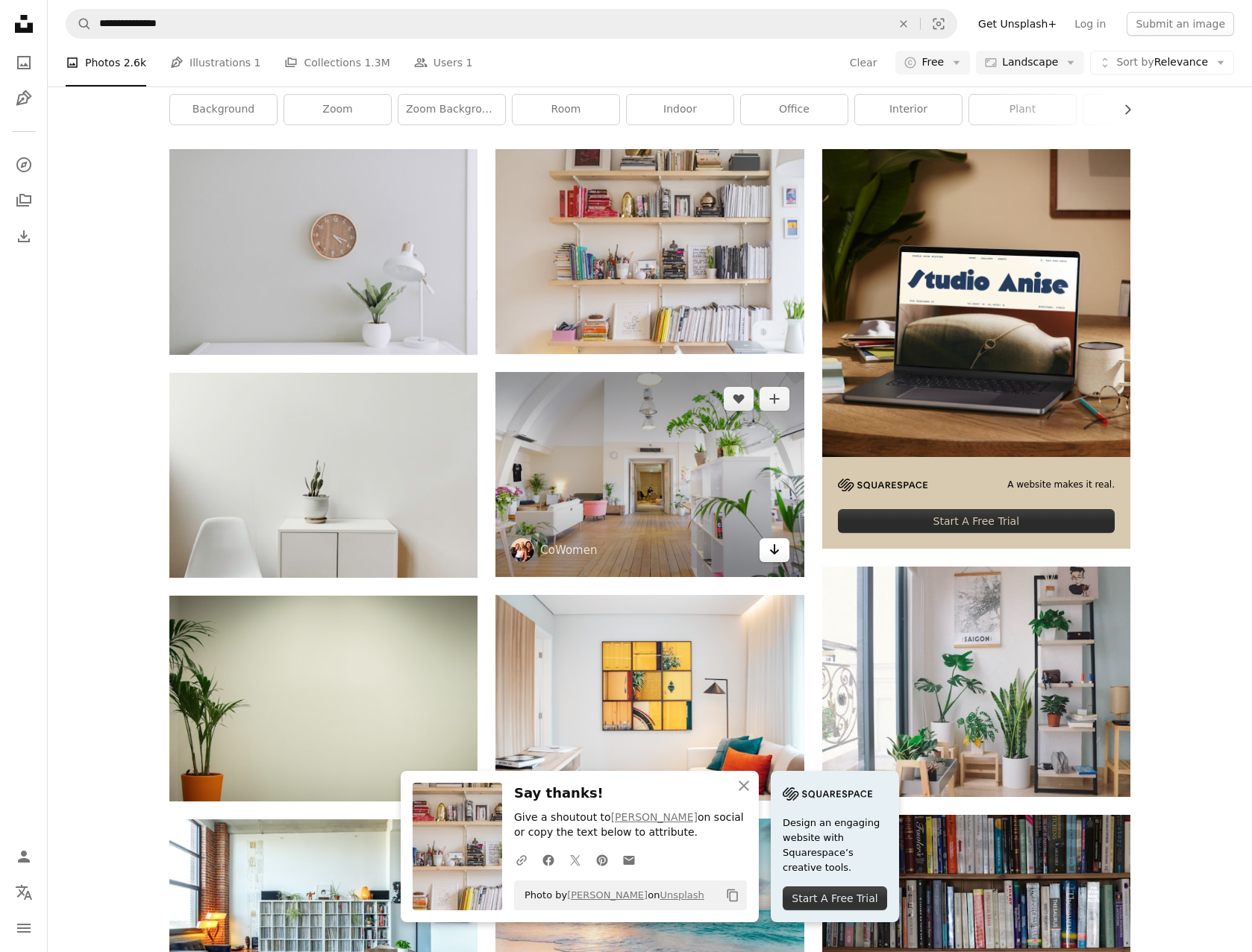
click at [774, 552] on icon "Download" at bounding box center [774, 549] width 10 height 10
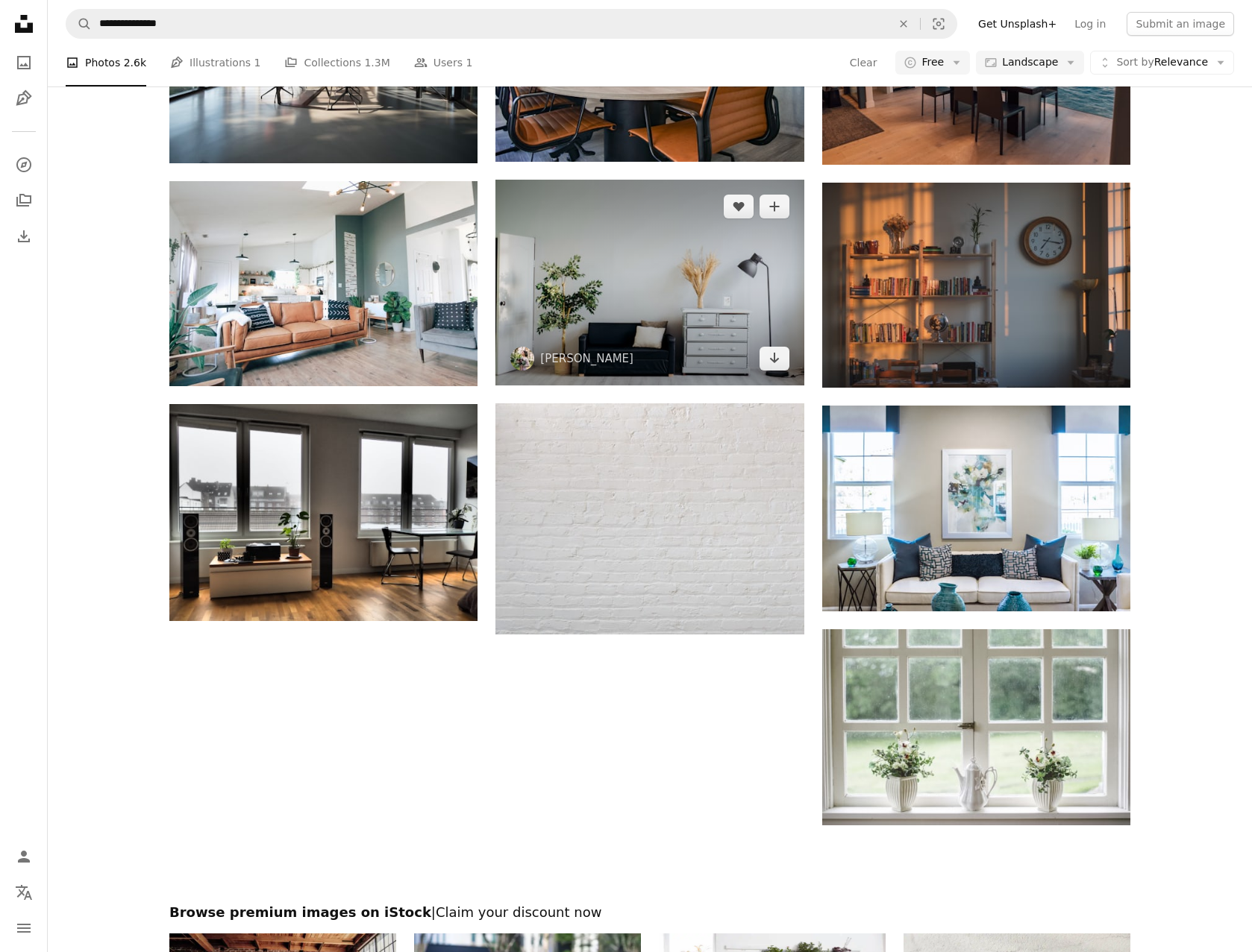
scroll to position [1044, 0]
